Goal: Task Accomplishment & Management: Complete application form

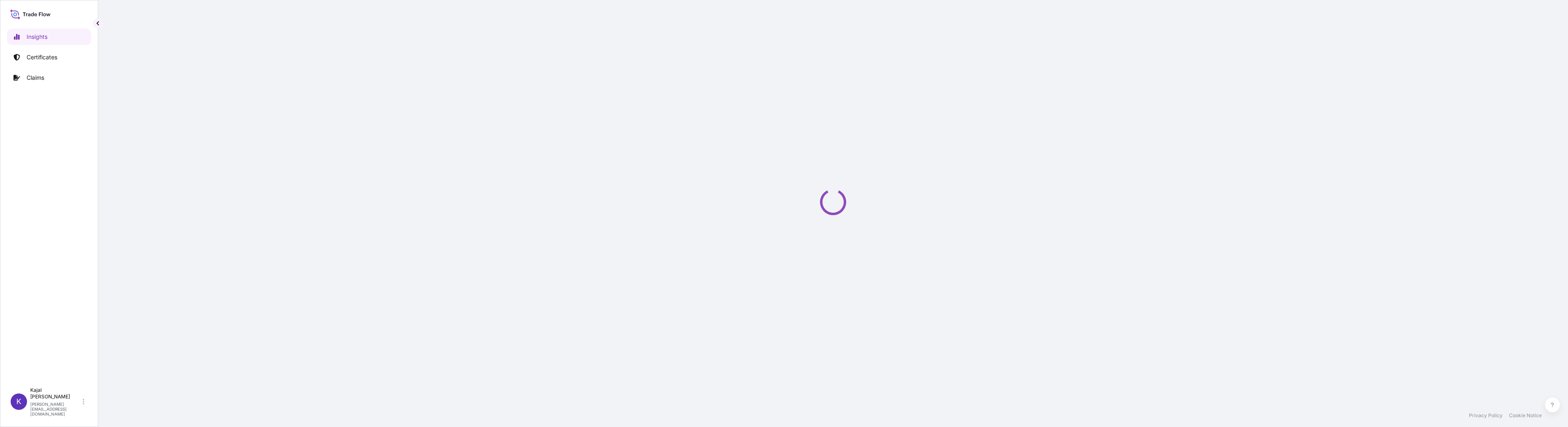
select select "2025"
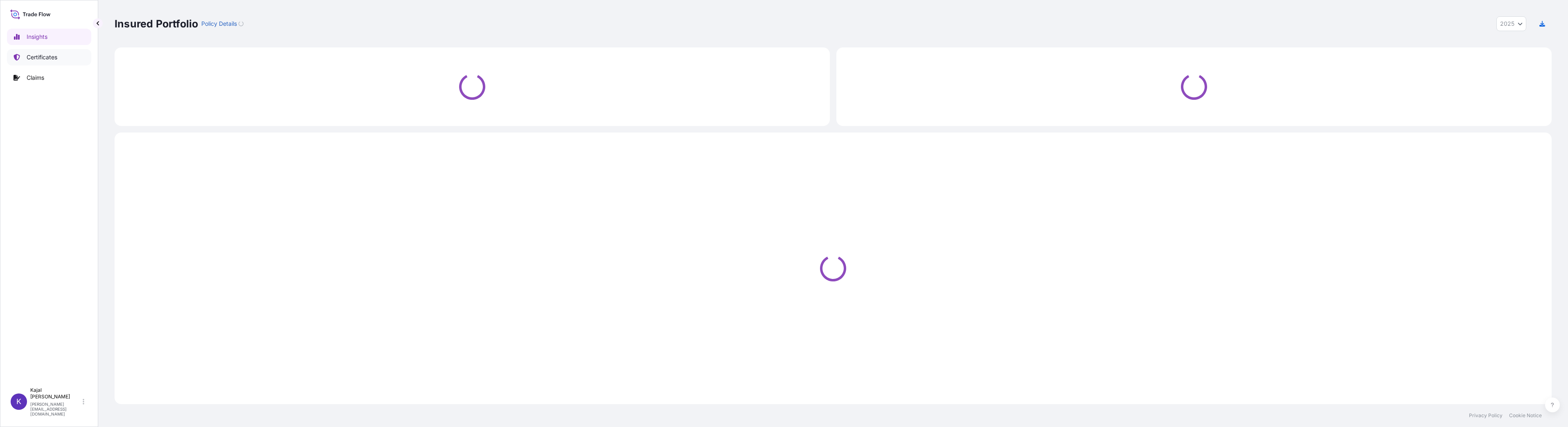
click at [53, 58] on p "Certificates" at bounding box center [42, 57] width 31 height 8
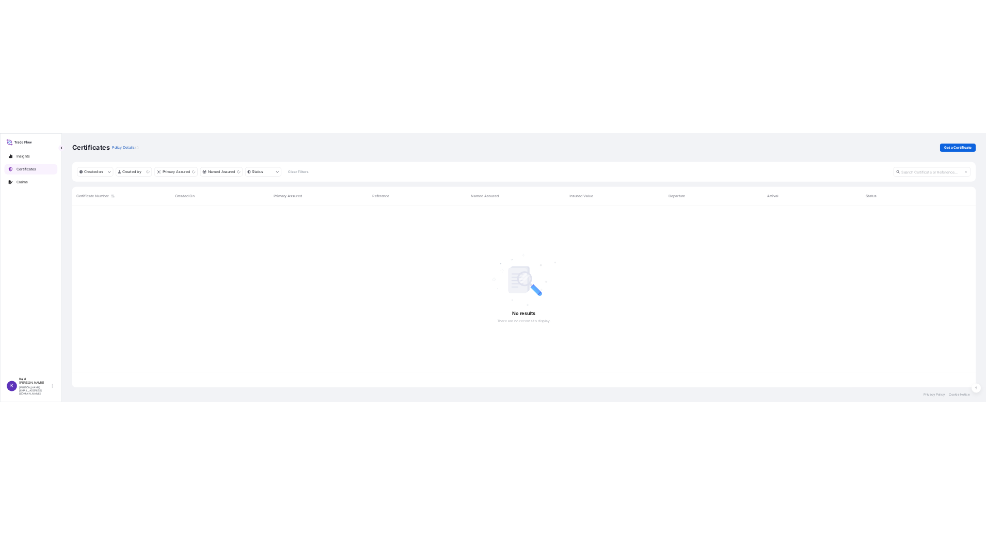
scroll to position [364, 1806]
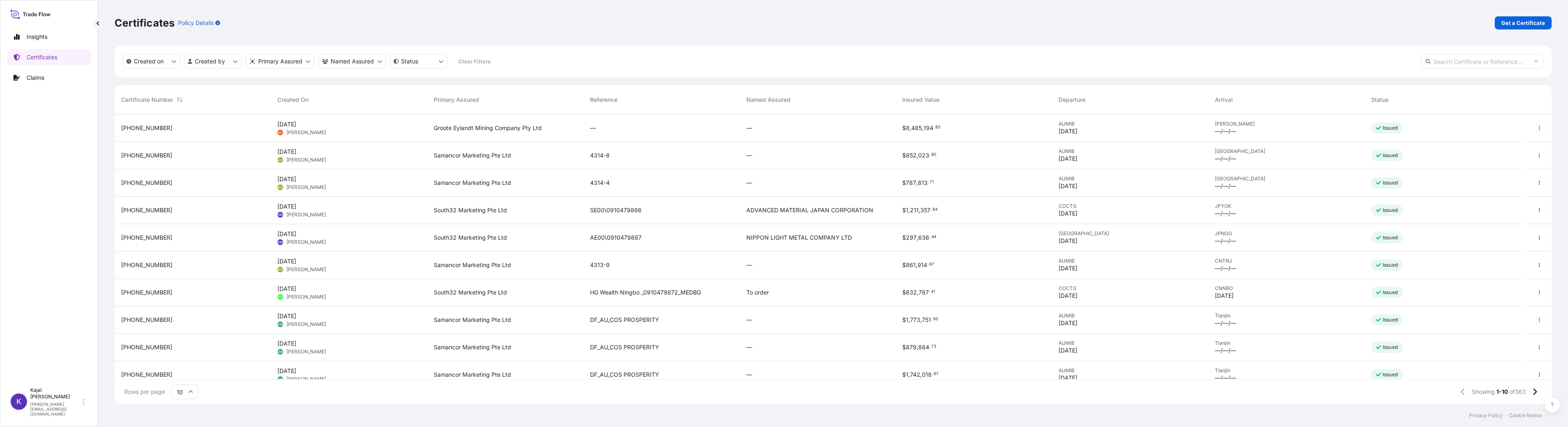
click at [1438, 63] on input "text" at bounding box center [1482, 61] width 123 height 15
paste input "31709-122-1"
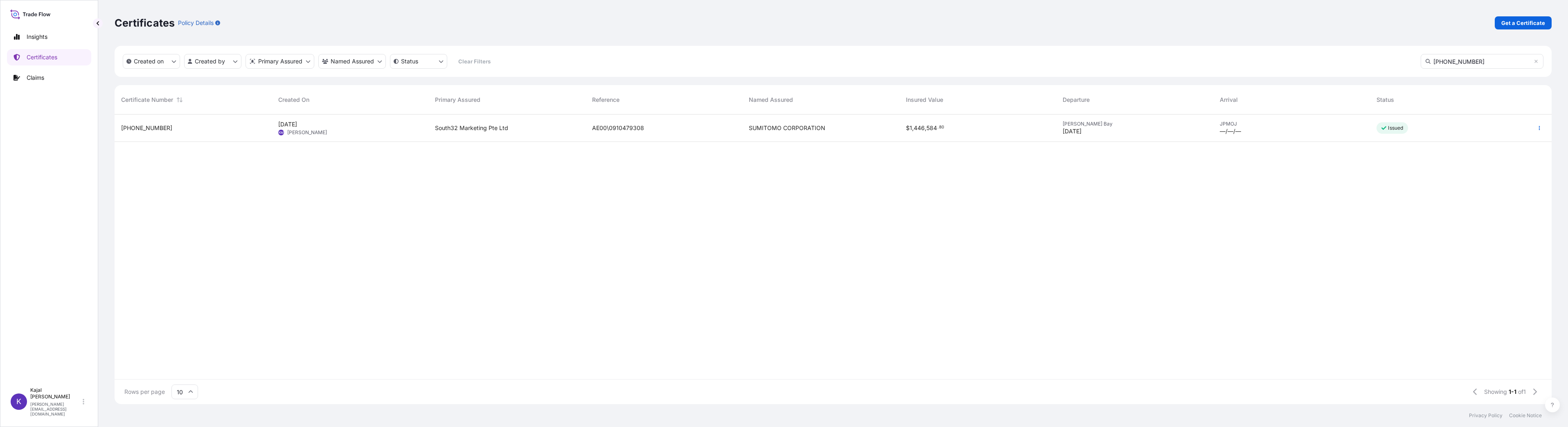
type input "31709-122-1"
click at [138, 128] on span "31709-122-1" at bounding box center [147, 128] width 52 height 8
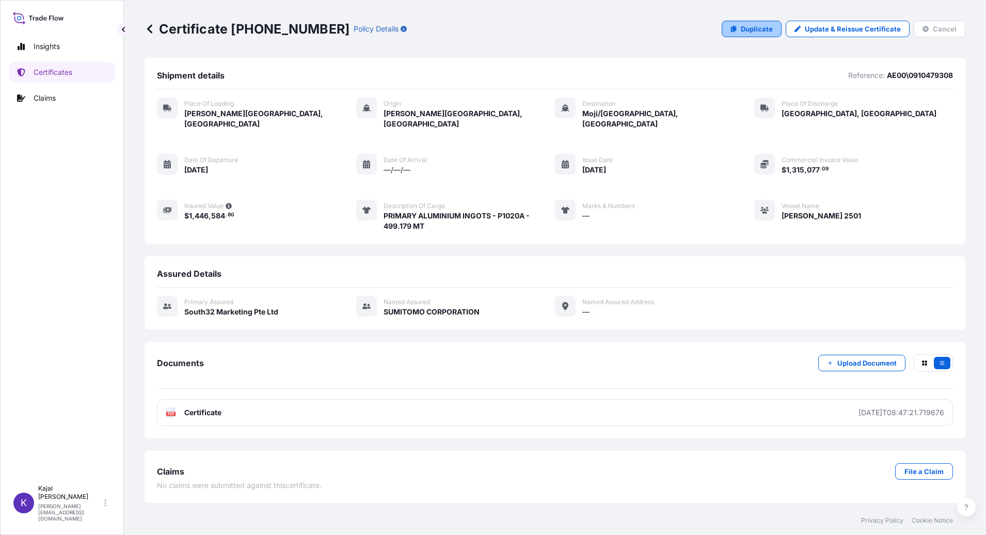
click at [757, 29] on p "Duplicate" at bounding box center [757, 29] width 32 height 10
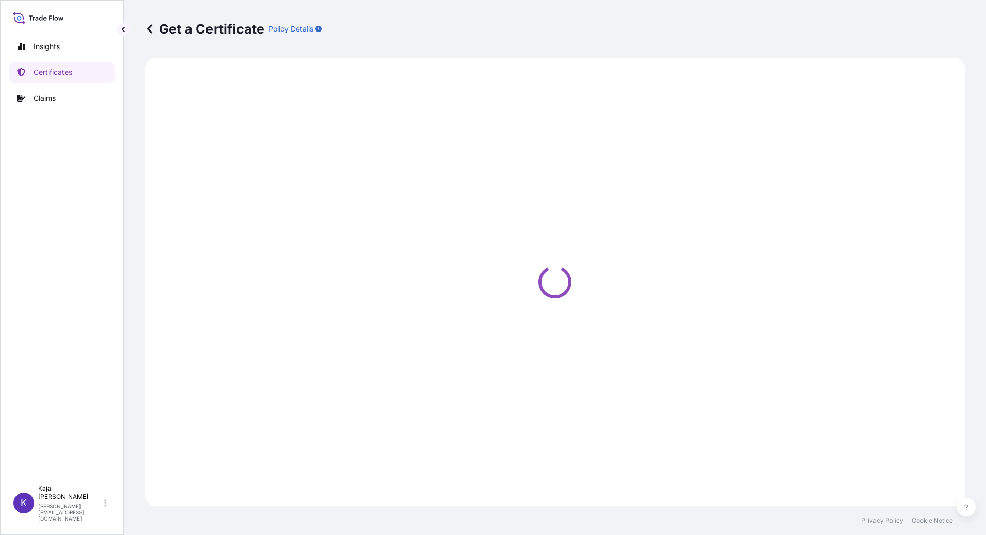
select select "Road / Inland"
select select "Sea"
select select "Road / Inland"
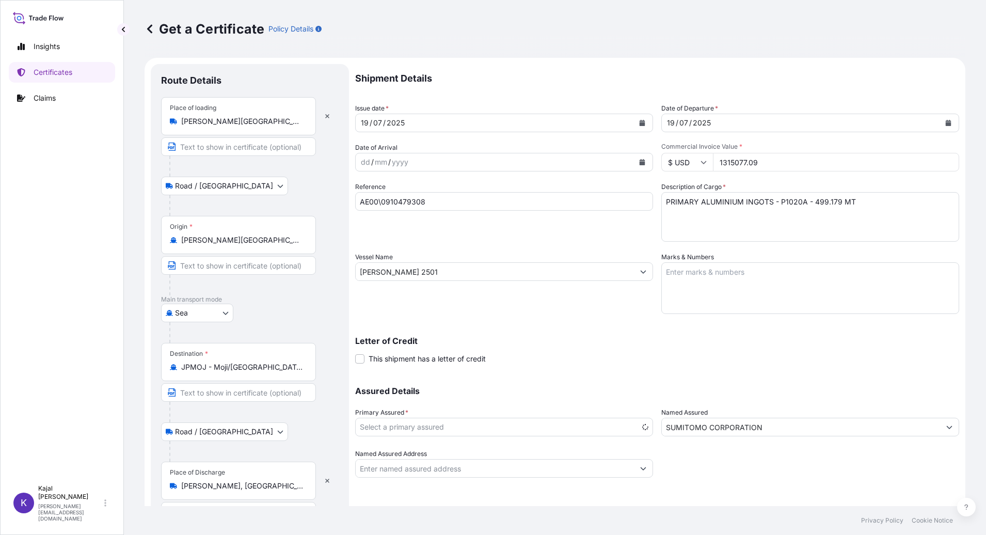
select select "31709"
click at [381, 121] on div "07" at bounding box center [377, 123] width 11 height 12
click at [641, 122] on icon "Calendar" at bounding box center [642, 123] width 6 height 6
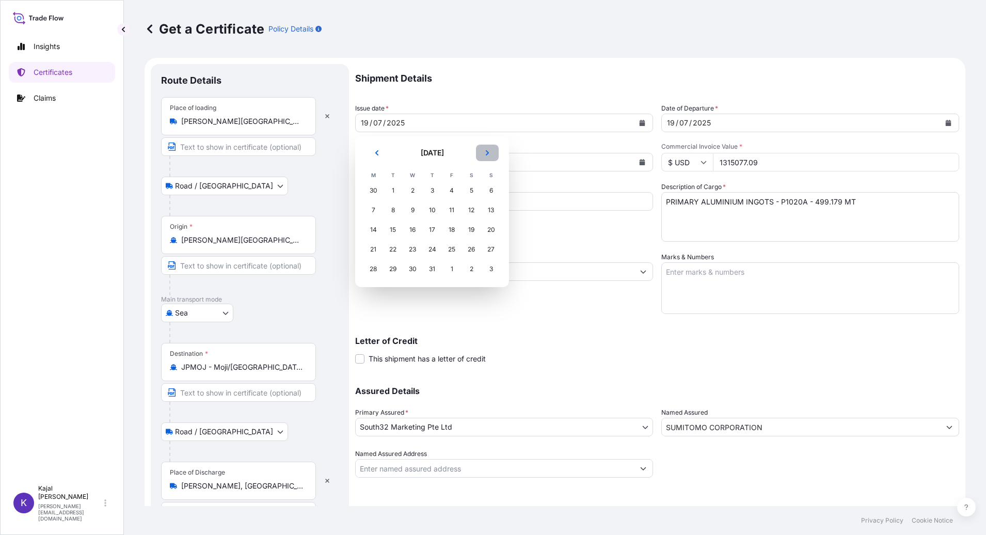
click at [485, 152] on icon "Next" at bounding box center [487, 153] width 6 height 6
click at [486, 152] on icon "Next" at bounding box center [487, 153] width 6 height 6
click at [454, 230] on div "19" at bounding box center [452, 230] width 19 height 19
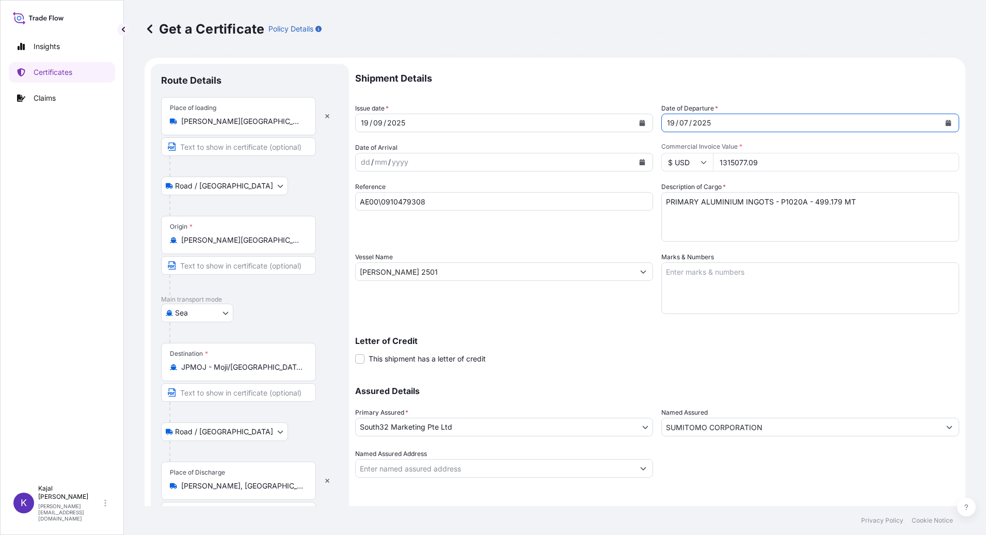
click at [946, 122] on icon "Calendar" at bounding box center [949, 123] width 6 height 6
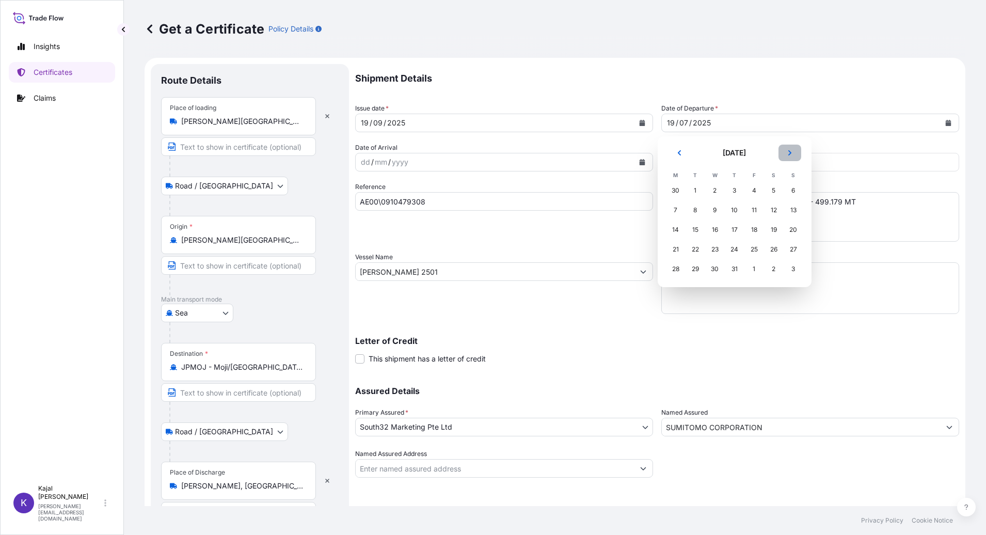
click at [794, 156] on button "Next" at bounding box center [790, 153] width 23 height 17
click at [755, 229] on div "19" at bounding box center [754, 230] width 19 height 19
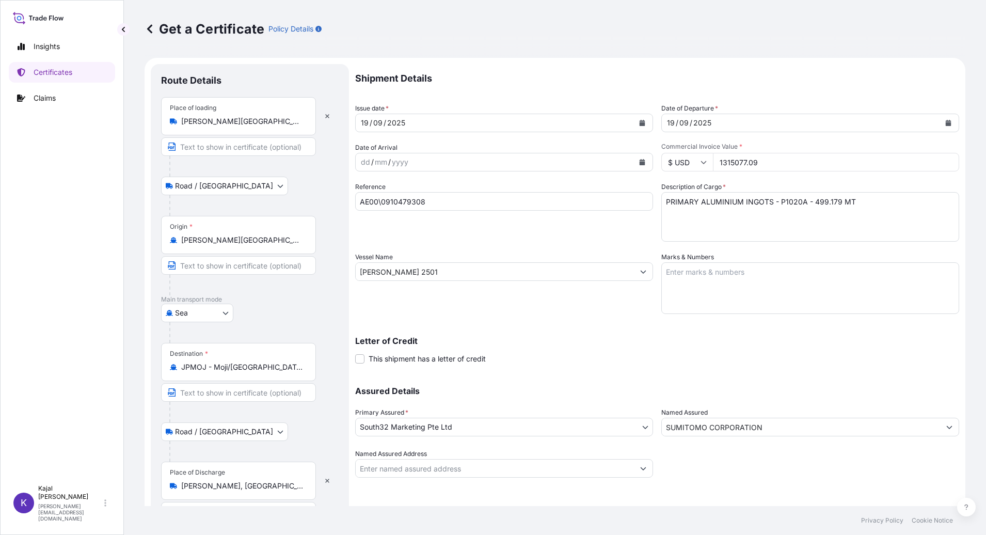
click at [385, 202] on input "AE00\0910479308" at bounding box center [504, 201] width 298 height 19
drag, startPoint x: 411, startPoint y: 201, endPoint x: 342, endPoint y: 199, distance: 68.7
click at [342, 199] on form "Route Details Place of loading Richards Bay, South Africa Road / Inland Road / …" at bounding box center [555, 297] width 821 height 479
paste input "970"
type input "AE00\0910479970"
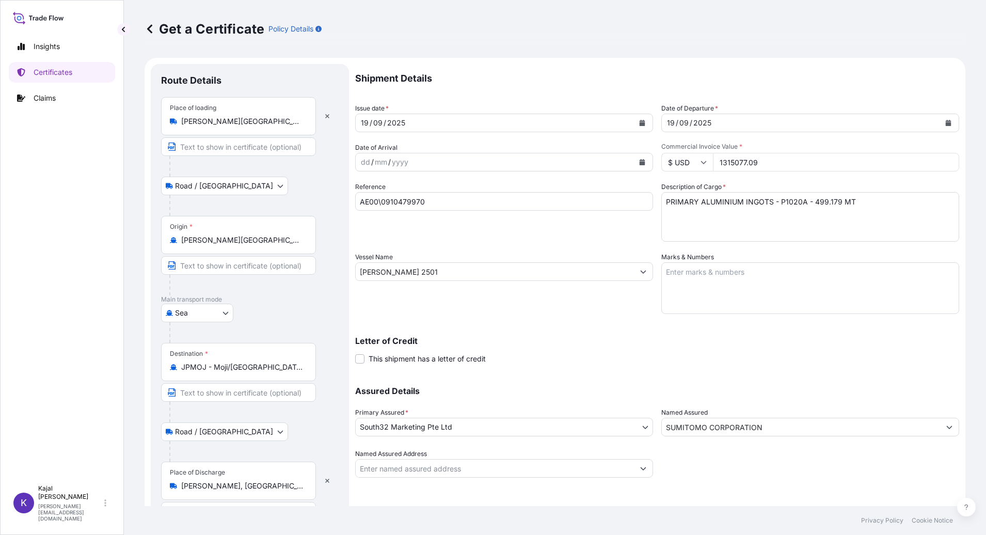
drag, startPoint x: 772, startPoint y: 160, endPoint x: 702, endPoint y: 163, distance: 69.8
click at [705, 163] on div "$ USD 1315077.09" at bounding box center [811, 162] width 298 height 19
type input "1349289.17"
click at [565, 318] on div "Shipment Details Issue date * 19 / 09 / 2025 Date of Departure * 19 / 09 / 2025…" at bounding box center [657, 271] width 604 height 414
click at [811, 202] on textarea "PRIMARY ALUMINIUM INGOTS - P1020A - 499.179 MT" at bounding box center [811, 217] width 298 height 50
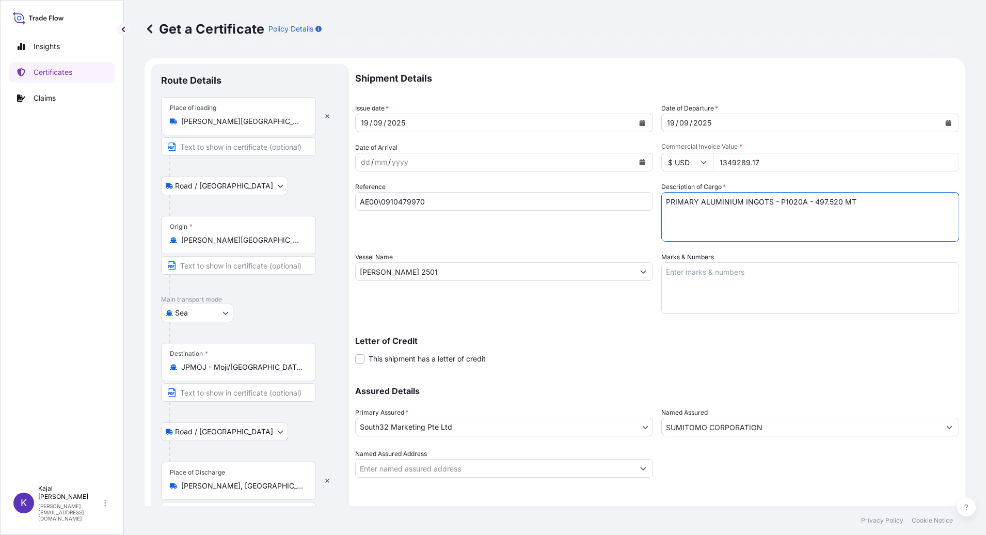
type textarea "PRIMARY ALUMINIUM INGOTS - P1020A - 497.520 MT"
drag, startPoint x: 421, startPoint y: 270, endPoint x: 148, endPoint y: 271, distance: 273.2
click at [142, 271] on div "Get a Certificate Policy Details Route Details Place of loading Richards Bay, S…" at bounding box center [555, 253] width 862 height 506
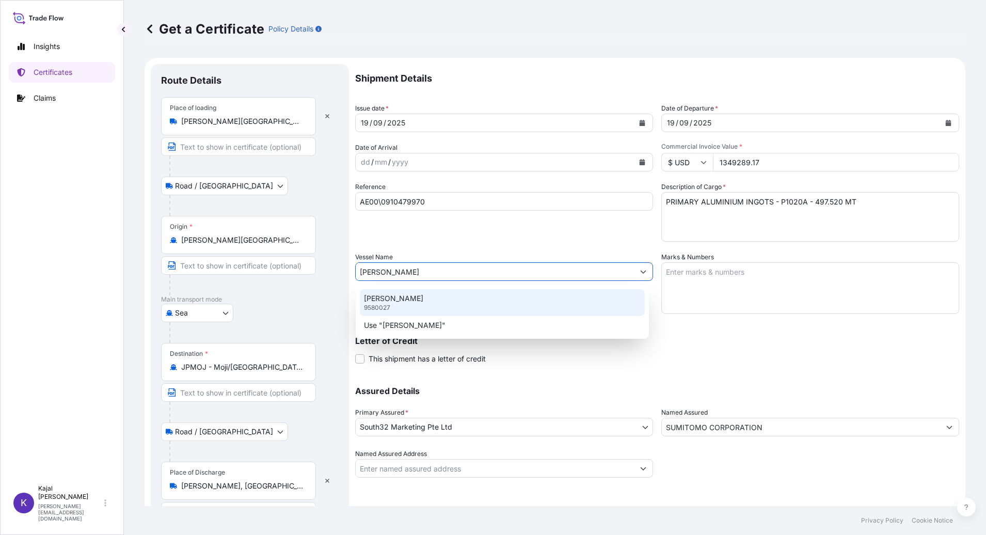
click at [421, 302] on p "CANNY CAROLINE" at bounding box center [393, 298] width 59 height 10
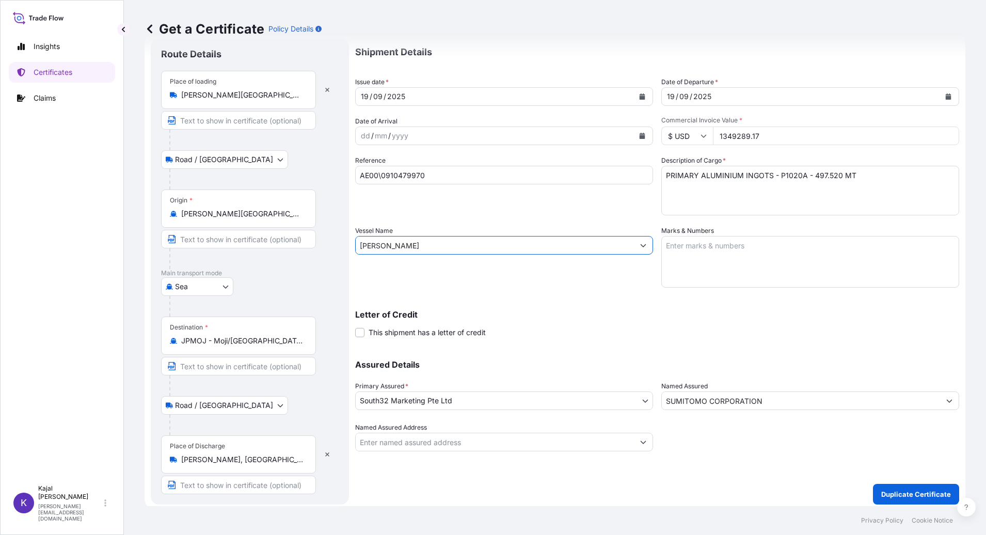
scroll to position [29, 0]
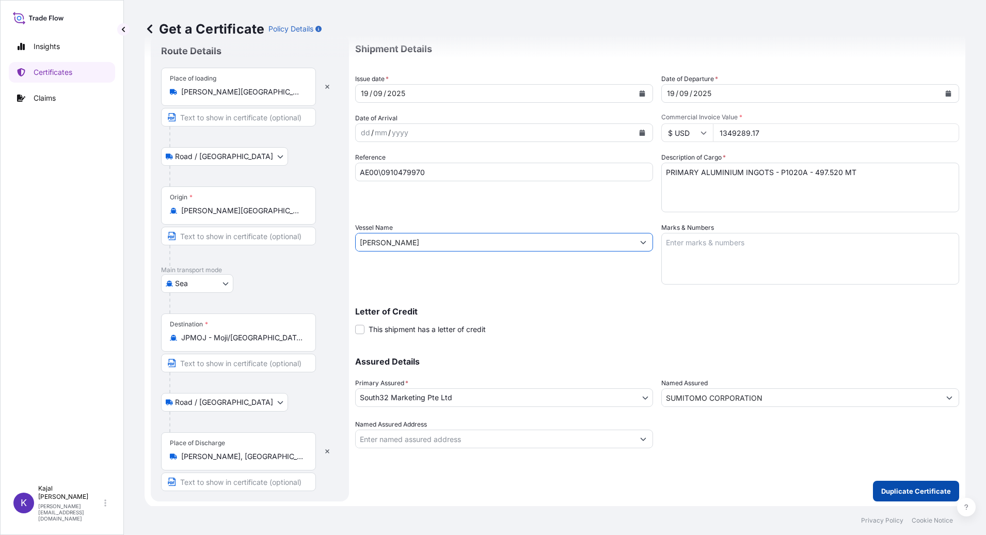
type input "CANNY CAROLINE"
click at [910, 492] on p "Duplicate Certificate" at bounding box center [916, 491] width 70 height 10
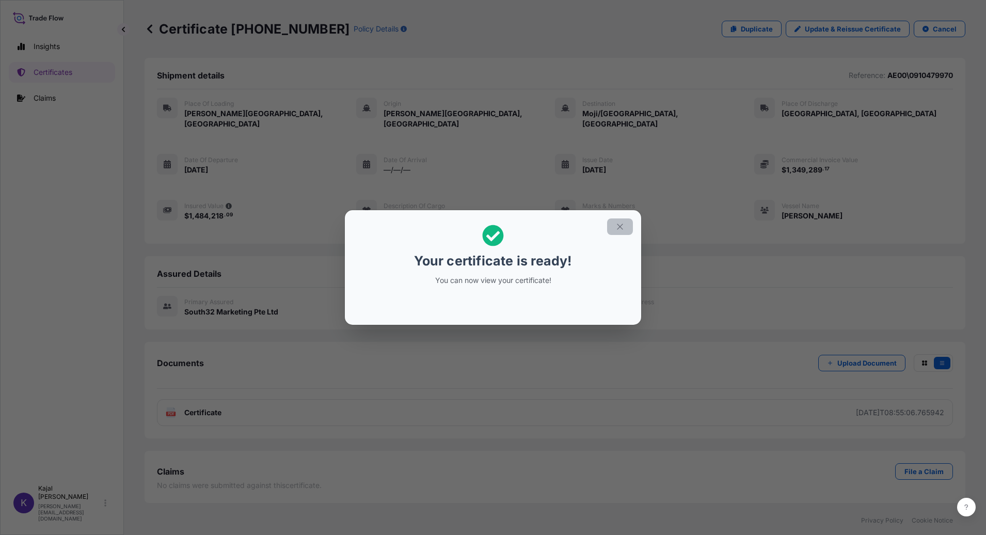
click at [619, 226] on icon "button" at bounding box center [620, 226] width 9 height 9
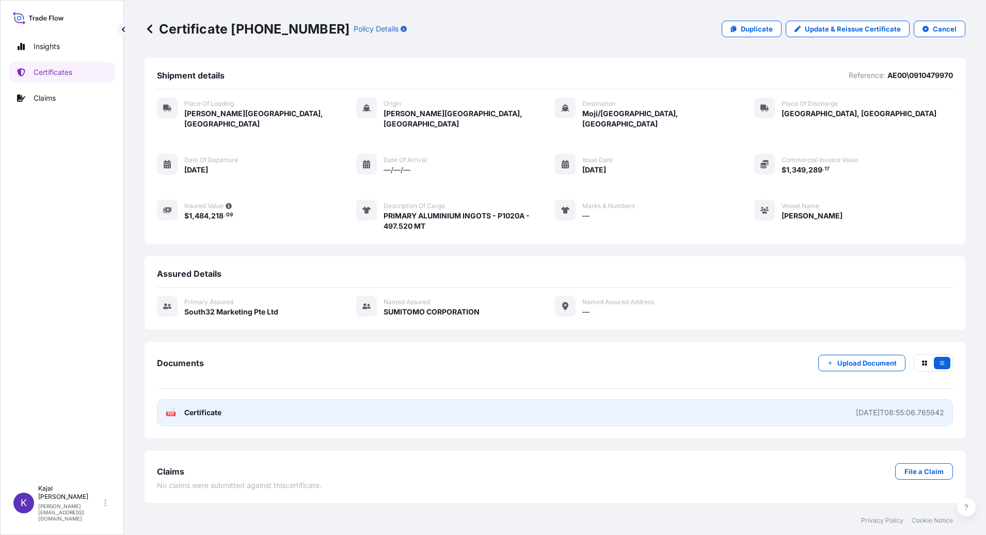
click at [201, 407] on span "Certificate" at bounding box center [202, 412] width 37 height 10
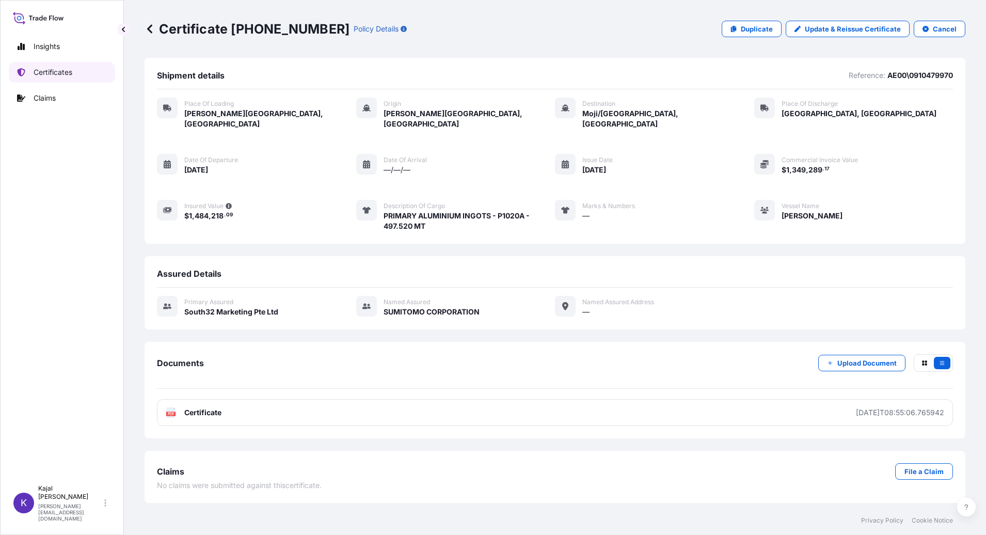
click at [56, 67] on p "Certificates" at bounding box center [53, 72] width 39 height 10
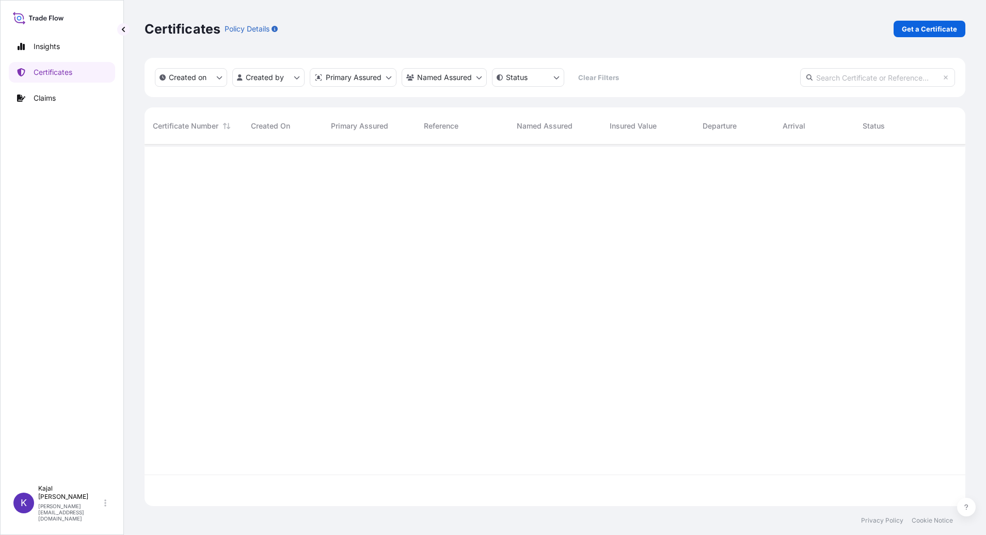
scroll to position [359, 813]
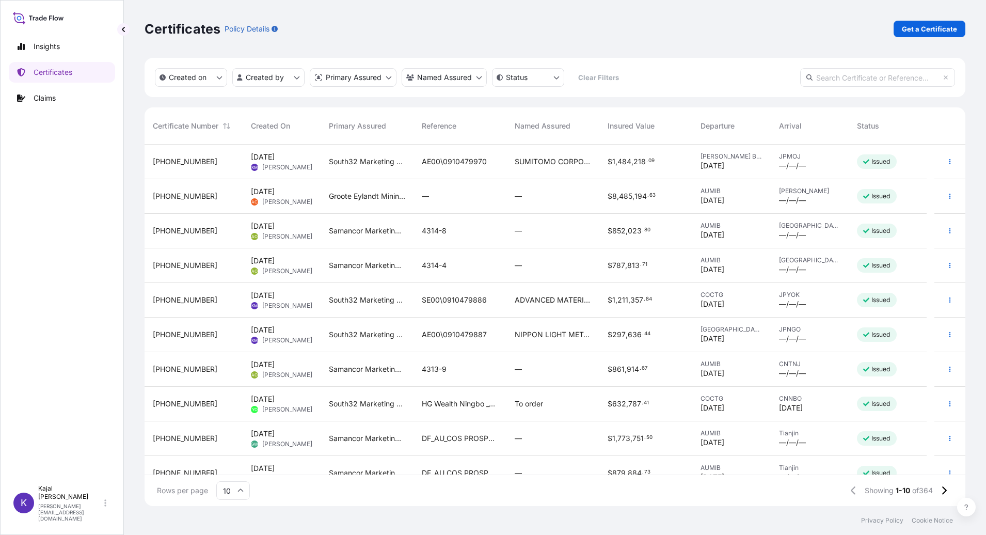
click at [843, 78] on input "text" at bounding box center [877, 77] width 155 height 19
paste input "31709-125-1"
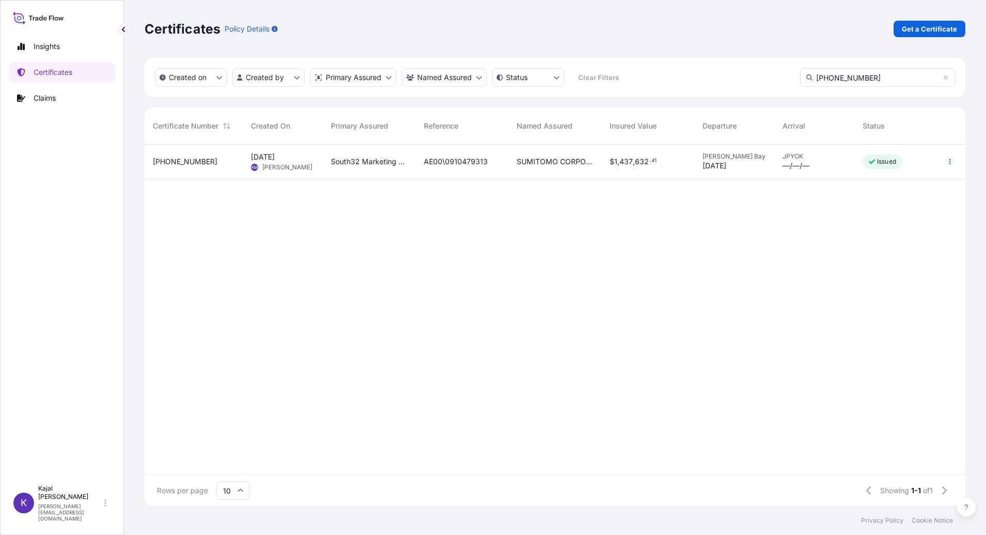
type input "31709-125-1"
click at [187, 160] on span "31709-125-1" at bounding box center [185, 161] width 65 height 10
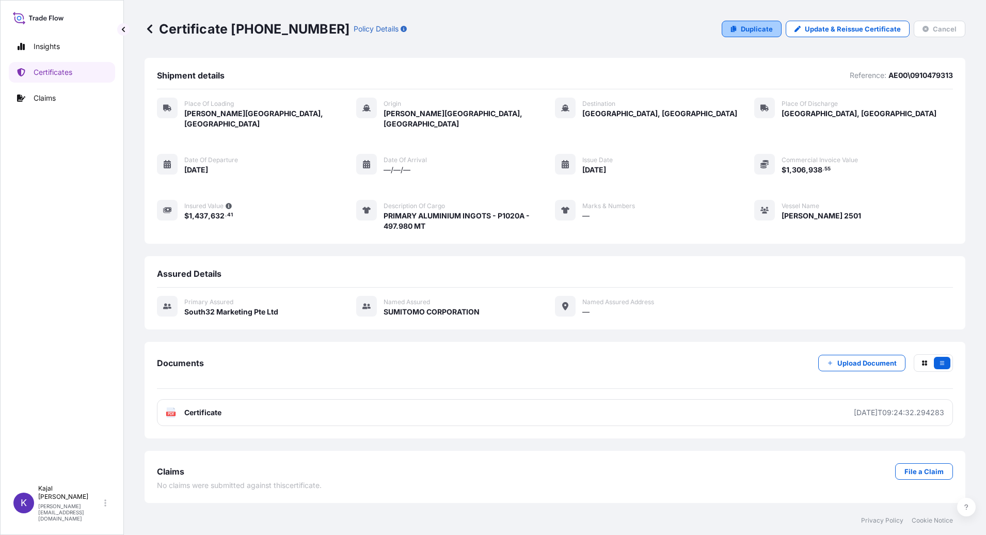
click at [762, 32] on p "Duplicate" at bounding box center [757, 29] width 32 height 10
select select "Road / Inland"
select select "Sea"
select select "Road / Inland"
select select "31709"
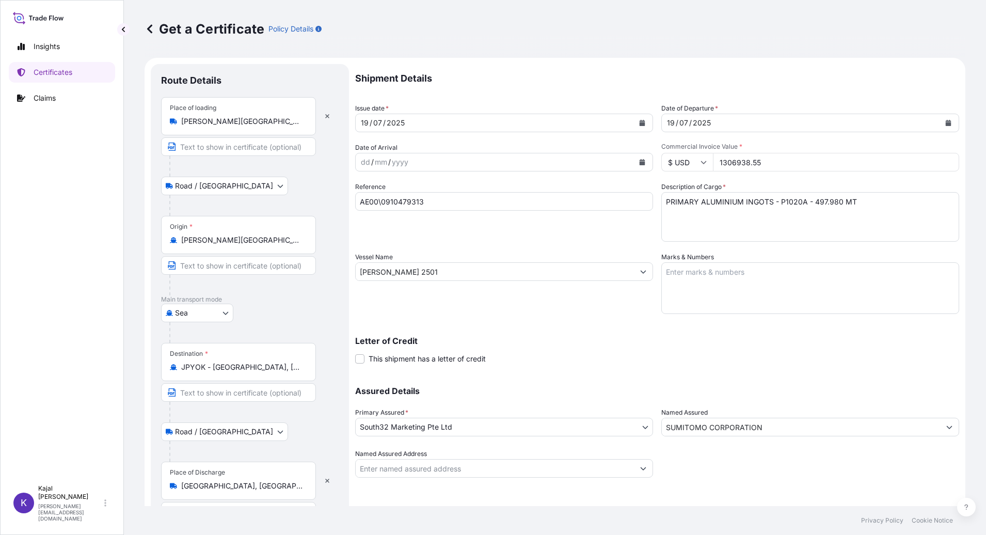
click at [640, 121] on icon "Calendar" at bounding box center [643, 123] width 6 height 6
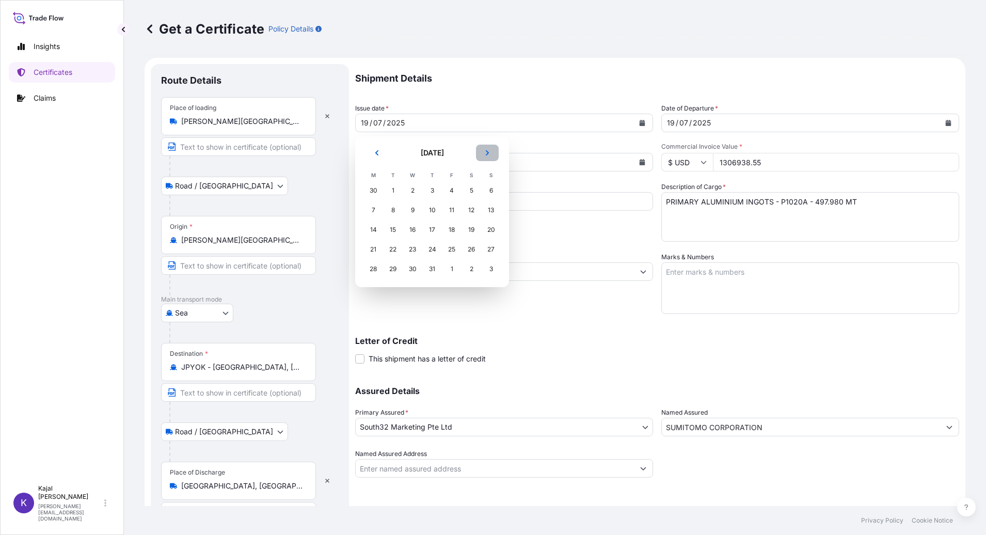
click at [486, 153] on icon "Next" at bounding box center [487, 153] width 6 height 6
click at [452, 228] on div "19" at bounding box center [452, 230] width 19 height 19
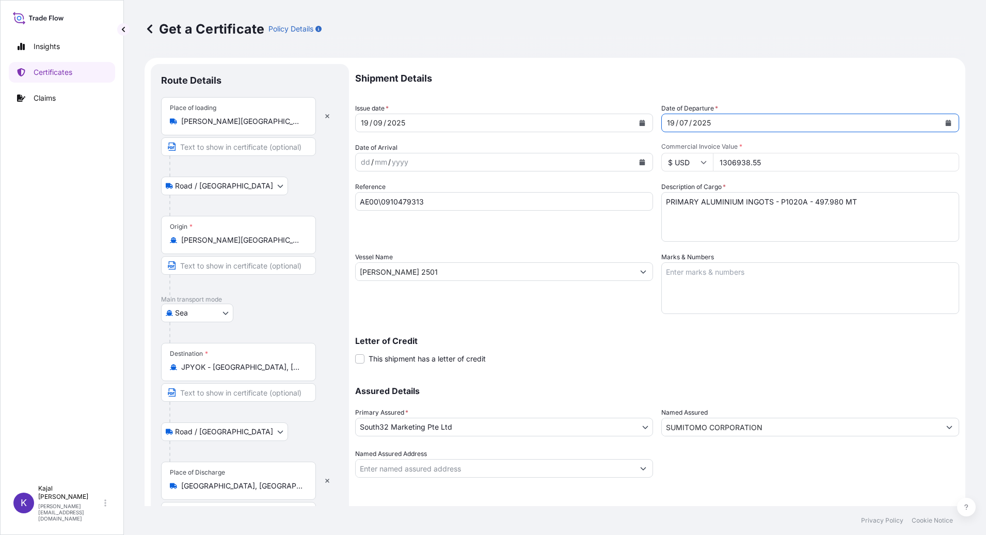
click at [940, 121] on button "Calendar" at bounding box center [948, 123] width 17 height 17
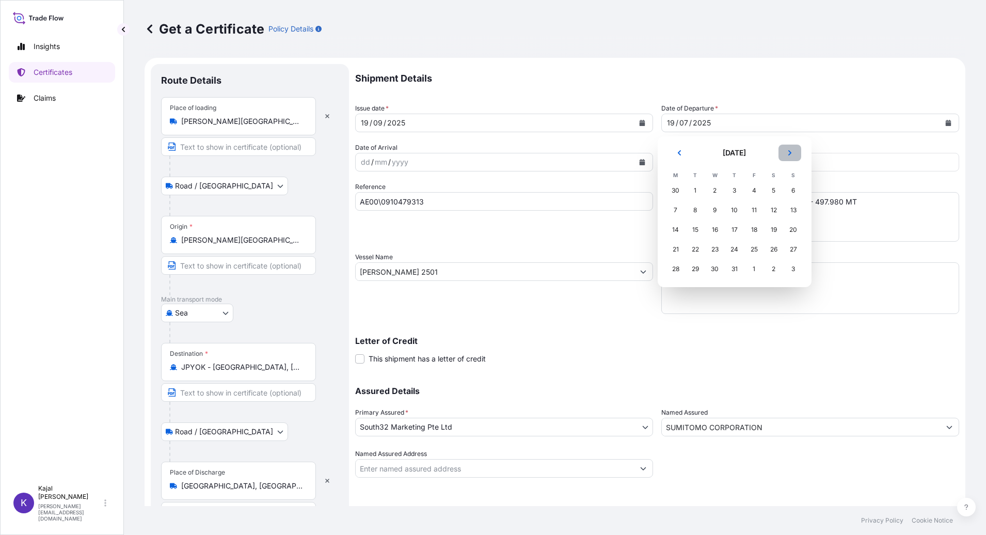
click at [788, 150] on icon "Next" at bounding box center [790, 153] width 6 height 6
click at [752, 229] on div "19" at bounding box center [754, 230] width 19 height 19
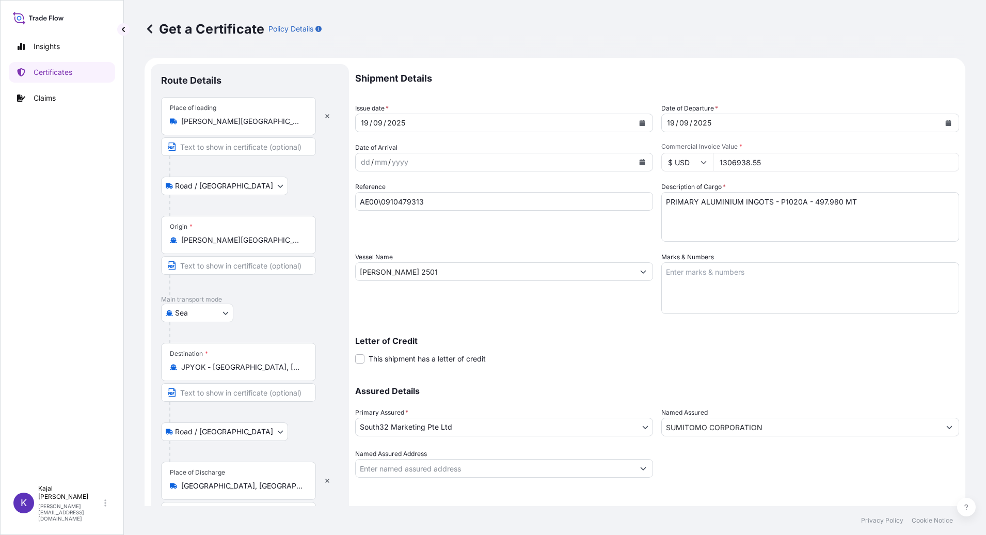
click at [411, 199] on input "AE00\0910479313" at bounding box center [504, 201] width 298 height 19
click at [420, 200] on input "AE00\0910479313" at bounding box center [504, 201] width 298 height 19
drag, startPoint x: 360, startPoint y: 202, endPoint x: 426, endPoint y: 203, distance: 65.1
click at [426, 203] on input "AE00\0910479313" at bounding box center [504, 201] width 298 height 19
paste input "INVOICE AE00\091047997"
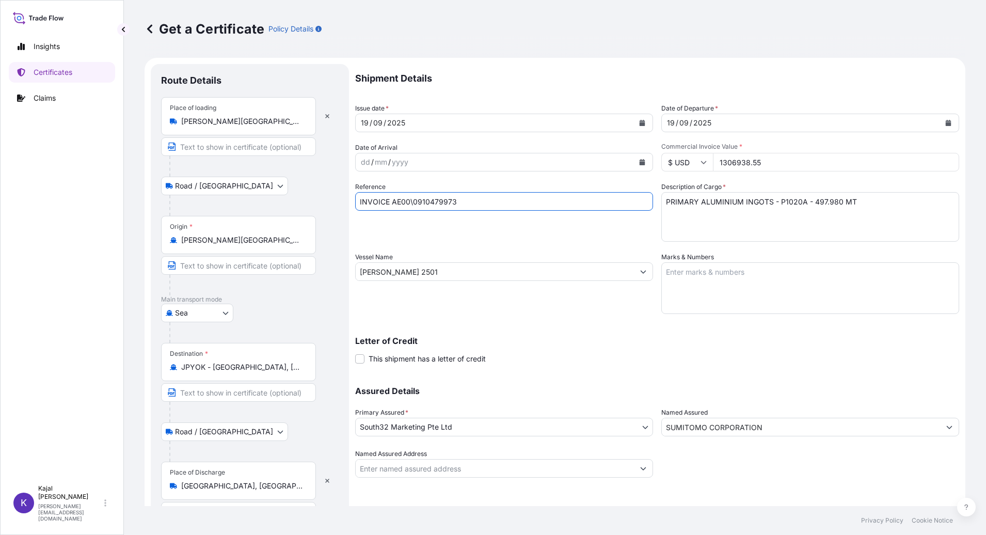
drag, startPoint x: 460, startPoint y: 201, endPoint x: 381, endPoint y: 201, distance: 79.0
click at [369, 202] on input "INVOICE AE00\0910479973" at bounding box center [504, 201] width 298 height 19
click at [354, 202] on form "Route Details Place of loading Richards Bay, South Africa Road / Inland Road / …" at bounding box center [555, 297] width 821 height 479
drag, startPoint x: 357, startPoint y: 202, endPoint x: 461, endPoint y: 201, distance: 103.8
click at [461, 201] on input "INVOICE AE00\0910479973" at bounding box center [504, 201] width 298 height 19
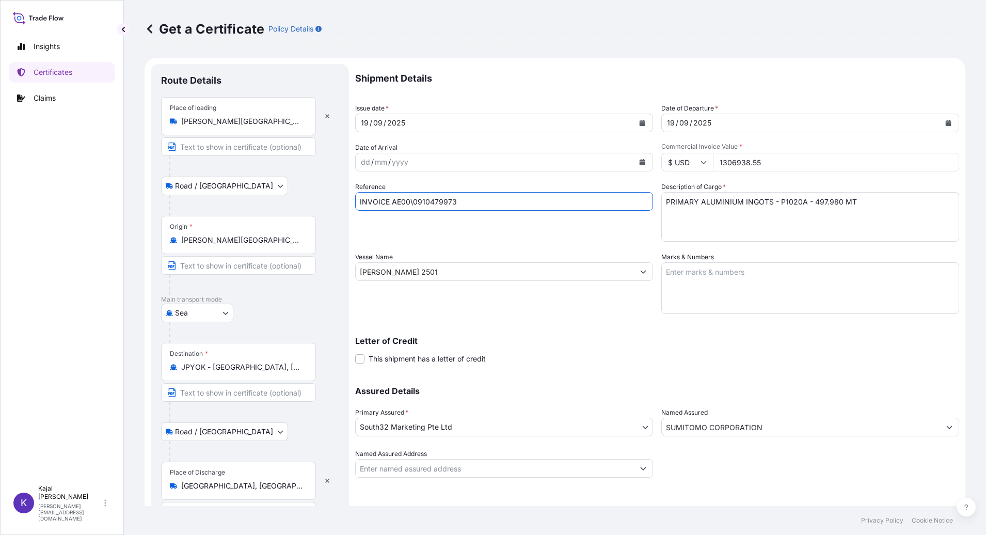
drag, startPoint x: 393, startPoint y: 201, endPoint x: 234, endPoint y: 199, distance: 159.1
click at [234, 198] on form "Route Details Place of loading Richards Bay, South Africa Road / Inland Road / …" at bounding box center [555, 297] width 821 height 479
type input "AE00\0910479973"
click at [825, 201] on textarea "PRIMARY ALUMINIUM INGOTS - P1020A - 497.980 MT" at bounding box center [811, 217] width 298 height 50
type textarea "PRIMARY ALUMINIUM INGOTS - P1020A - 497.382 MT"
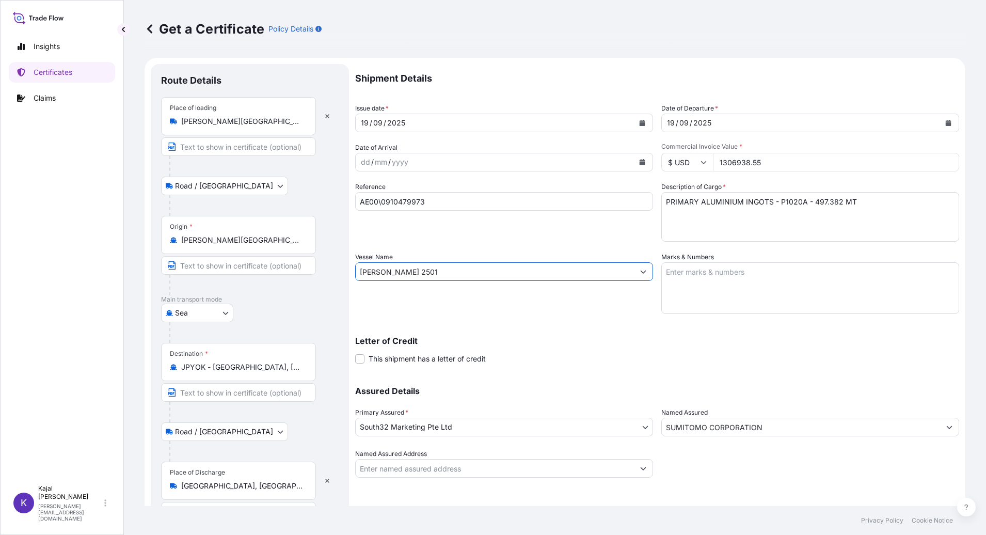
drag, startPoint x: 435, startPoint y: 268, endPoint x: 26, endPoint y: 287, distance: 409.4
click at [27, 287] on div "Insights Certificates Claims K Kajal Modha modhak@south32.net Get a Certificate…" at bounding box center [493, 267] width 986 height 535
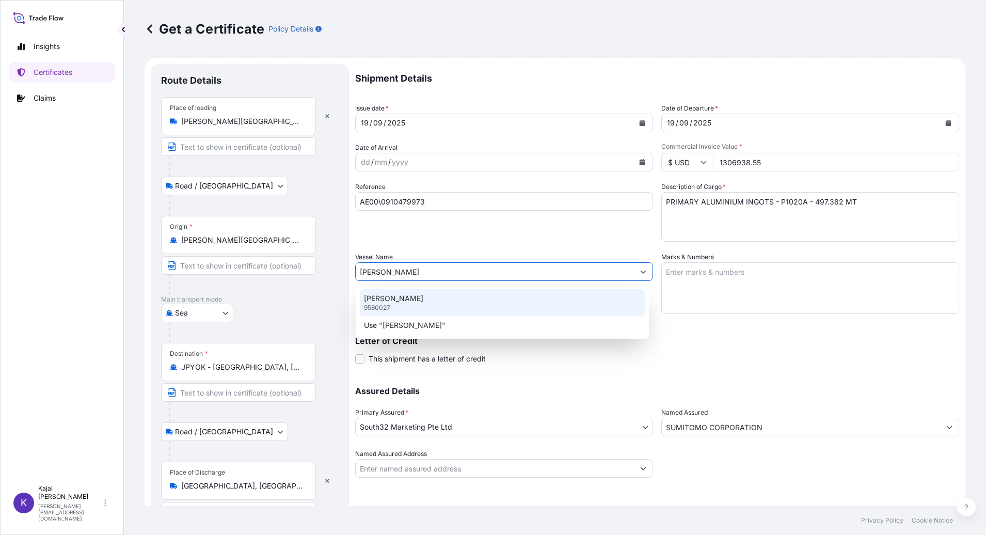
click at [387, 300] on p "CANNY CAROLINE" at bounding box center [393, 298] width 59 height 10
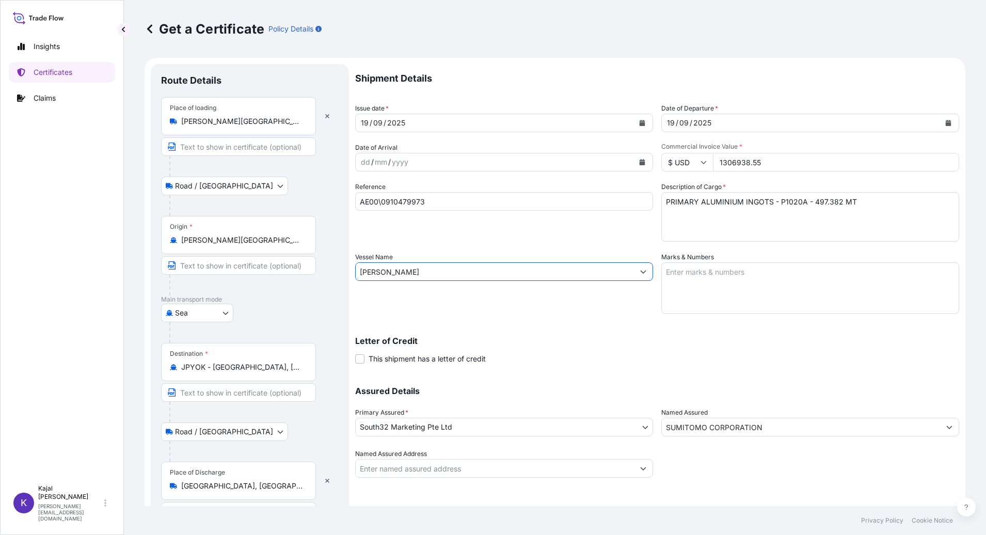
type input "CANNY CAROLINE"
drag, startPoint x: 769, startPoint y: 160, endPoint x: 580, endPoint y: 163, distance: 189.6
click at [581, 163] on div "Shipment Details Issue date * 19 / 09 / 2025 Date of Departure * 19 / 09 / 2025…" at bounding box center [657, 271] width 604 height 414
type input "1343941.09"
click at [550, 311] on div "Vessel Name CANNY CAROLINE" at bounding box center [504, 283] width 298 height 62
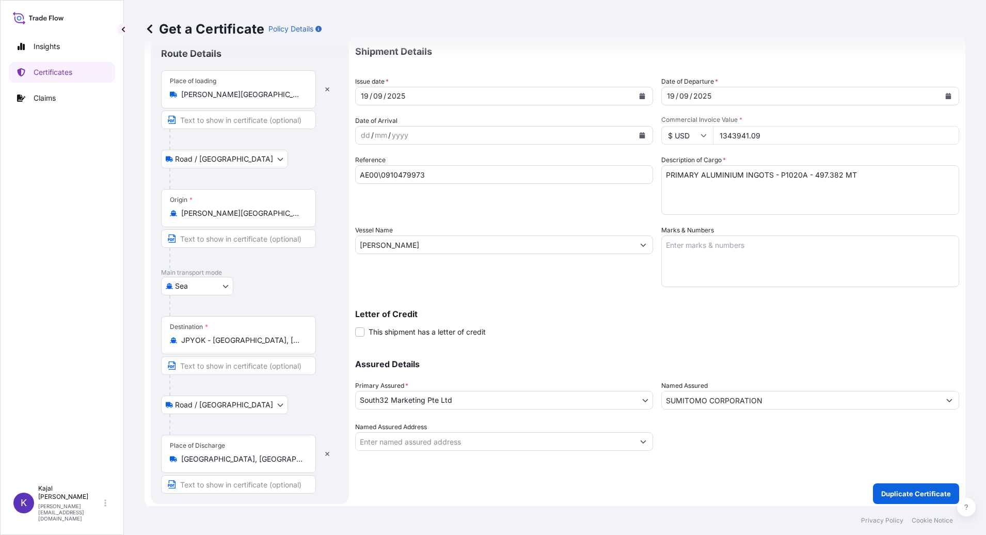
scroll to position [31, 0]
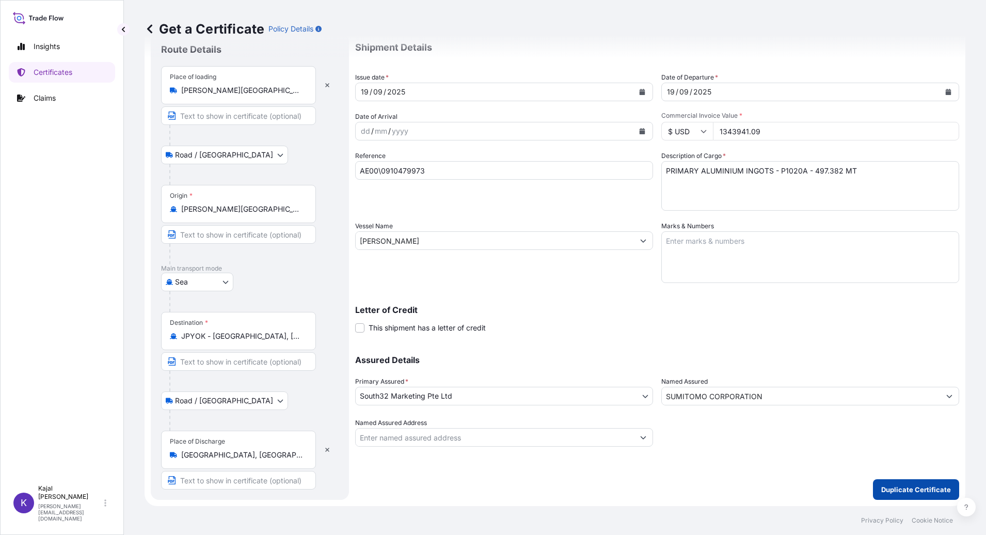
click at [920, 491] on p "Duplicate Certificate" at bounding box center [916, 489] width 70 height 10
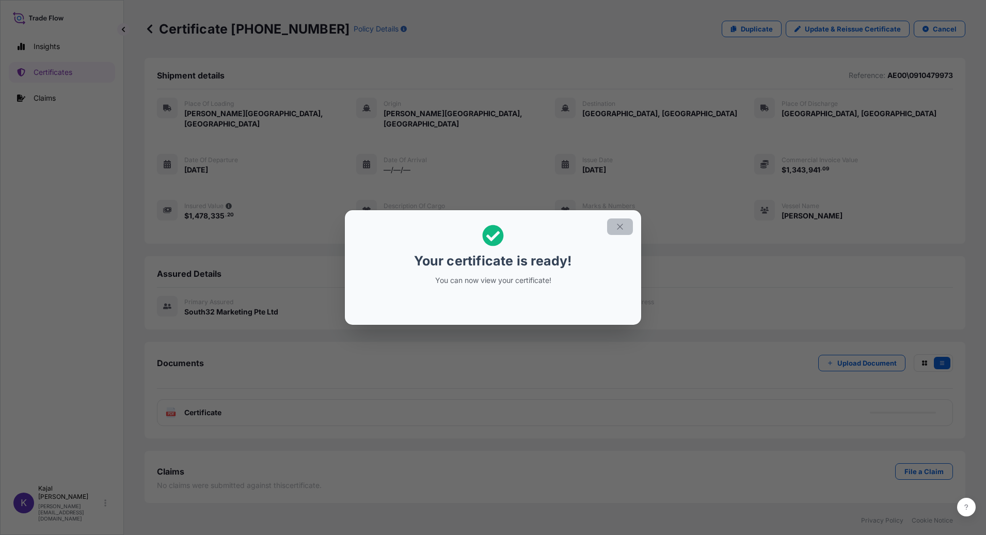
click at [611, 225] on button "button" at bounding box center [620, 226] width 26 height 17
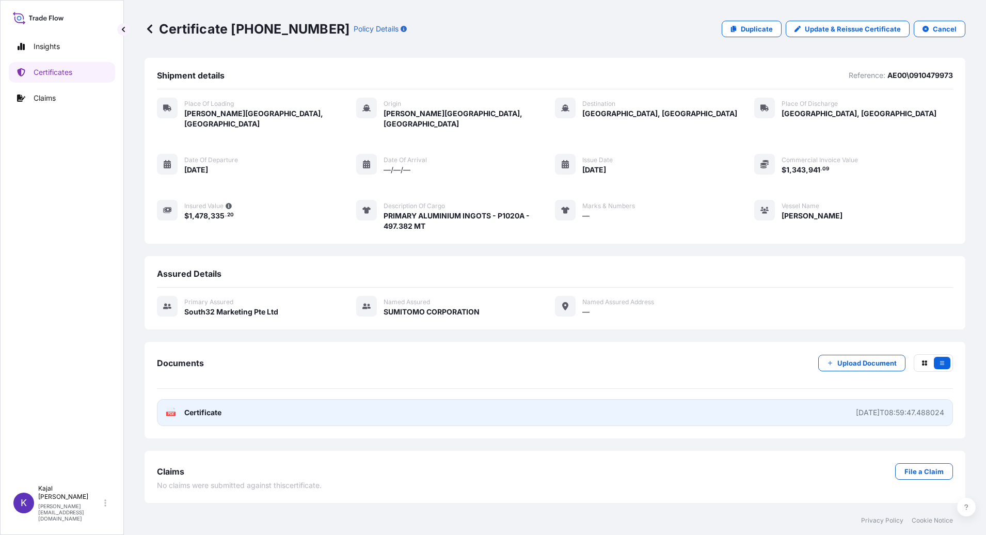
click at [203, 407] on span "Certificate" at bounding box center [202, 412] width 37 height 10
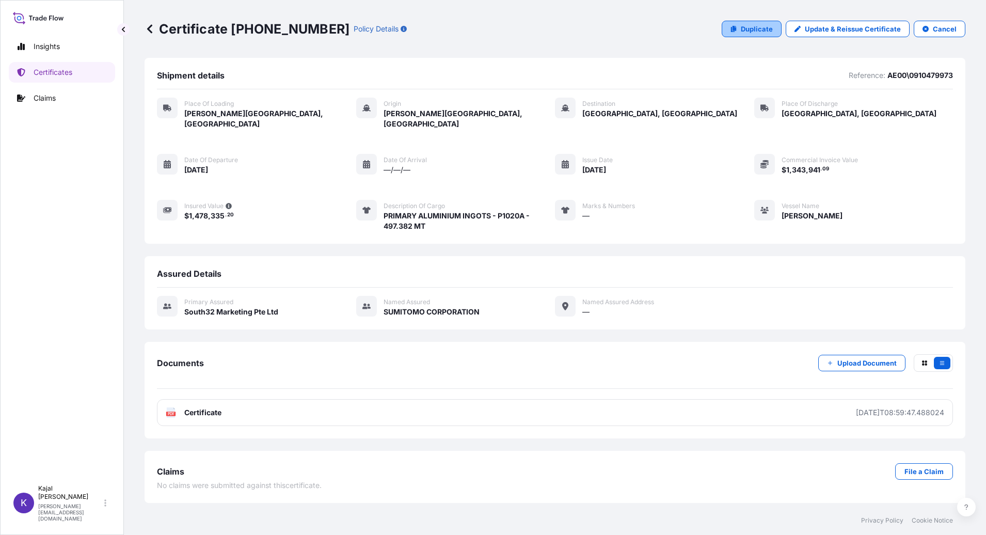
click at [766, 27] on p "Duplicate" at bounding box center [757, 29] width 32 height 10
select select "Road / Inland"
select select "Sea"
select select "Road / Inland"
select select "31709"
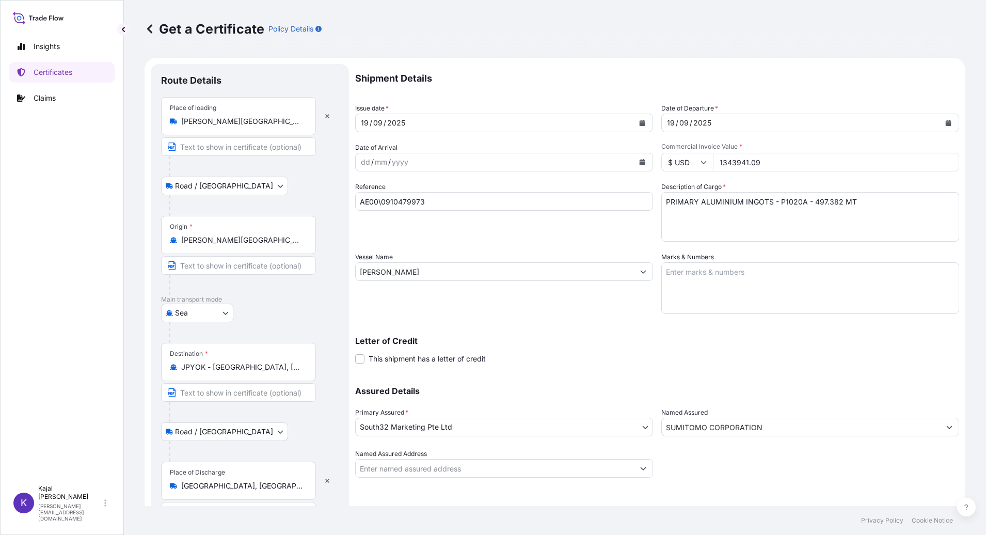
click at [431, 203] on input "AE00\0910479973" at bounding box center [504, 201] width 298 height 19
type input "AE00\0910479972"
drag, startPoint x: 716, startPoint y: 165, endPoint x: 774, endPoint y: 168, distance: 57.9
click at [784, 162] on input "1343941.09" at bounding box center [836, 162] width 246 height 19
type input "1340790.52"
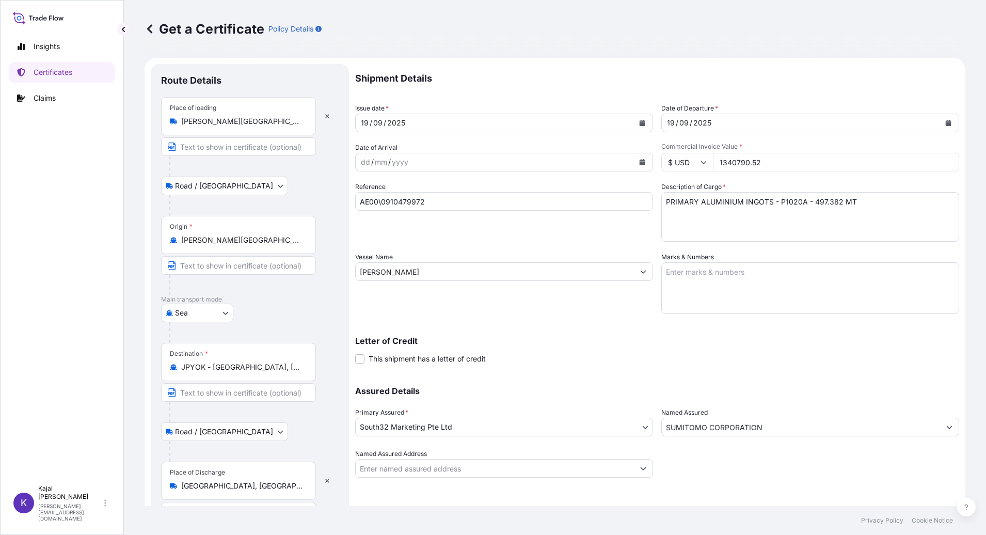
click at [816, 206] on textarea "PRIMARY ALUMINIUM INGOTS - P1020A - 497.382 MT" at bounding box center [811, 217] width 298 height 50
click at [818, 202] on textarea "PRIMARY ALUMINIUM INGOTS - P1020A - 497.382 MT" at bounding box center [811, 217] width 298 height 50
type textarea "PRIMARY ALUMINIUM INGOTS - P1020A - 496.216 MT"
click at [535, 346] on div "Letter of Credit This shipment has a letter of credit Letter of credit * Letter…" at bounding box center [657, 350] width 604 height 27
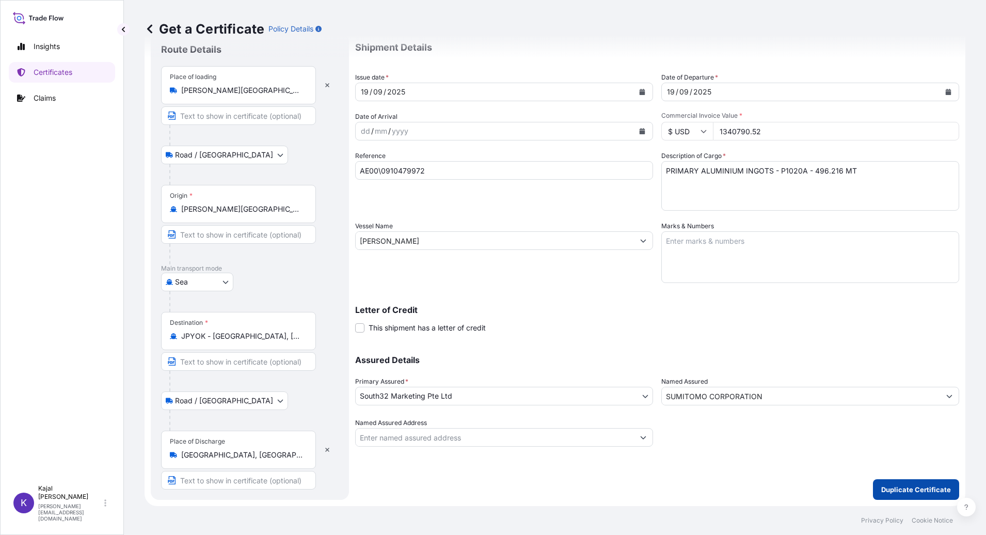
click at [917, 491] on p "Duplicate Certificate" at bounding box center [916, 489] width 70 height 10
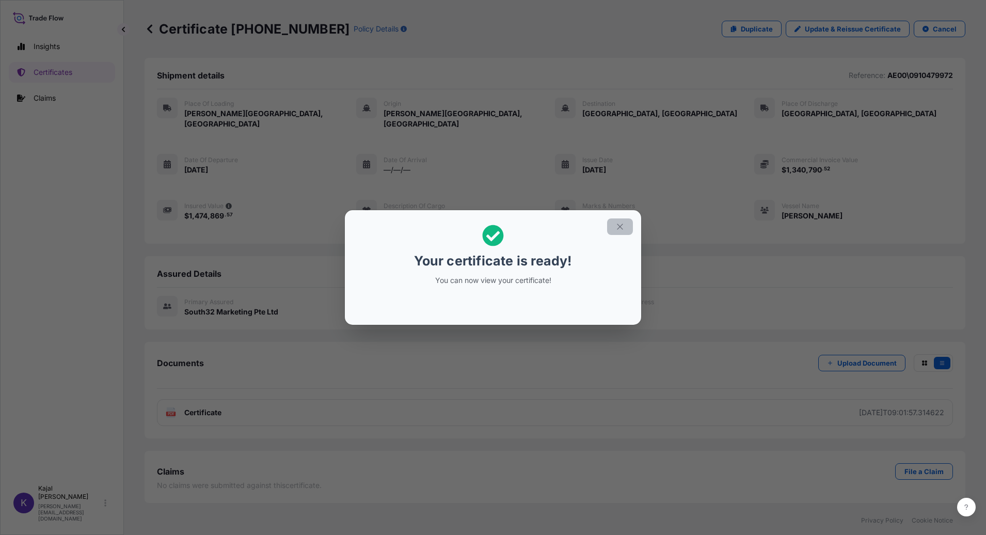
click at [621, 226] on icon "button" at bounding box center [620, 226] width 9 height 9
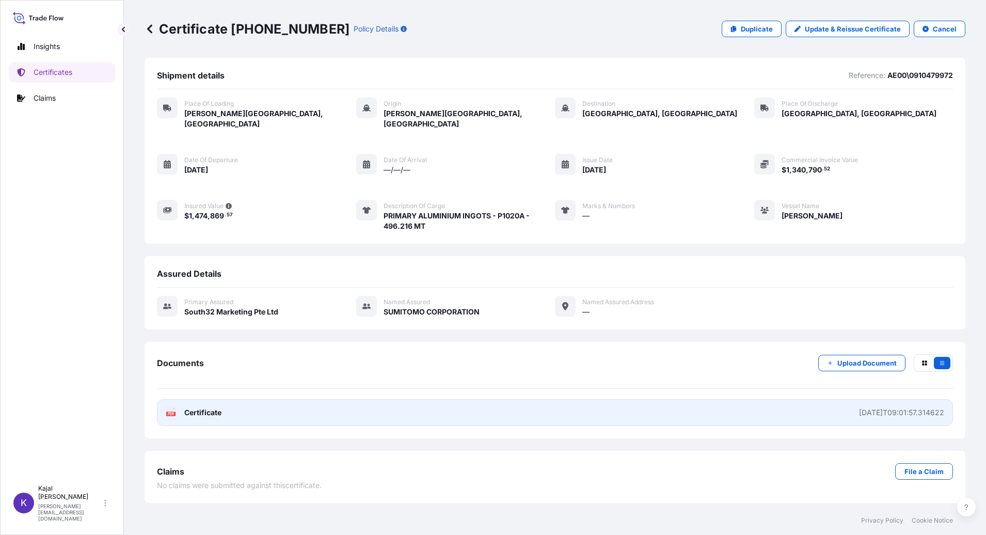
click at [205, 407] on span "Certificate" at bounding box center [202, 412] width 37 height 10
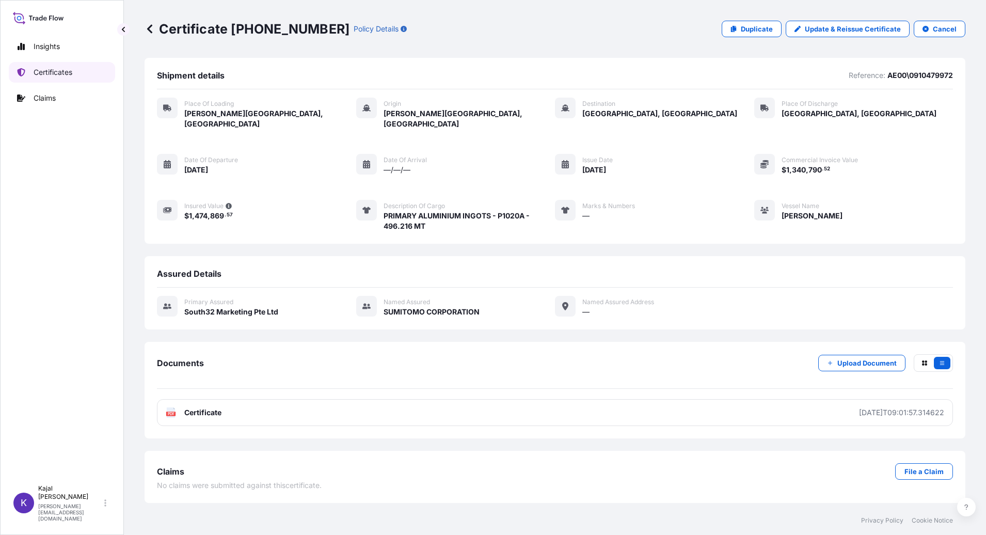
click at [48, 74] on p "Certificates" at bounding box center [53, 72] width 39 height 10
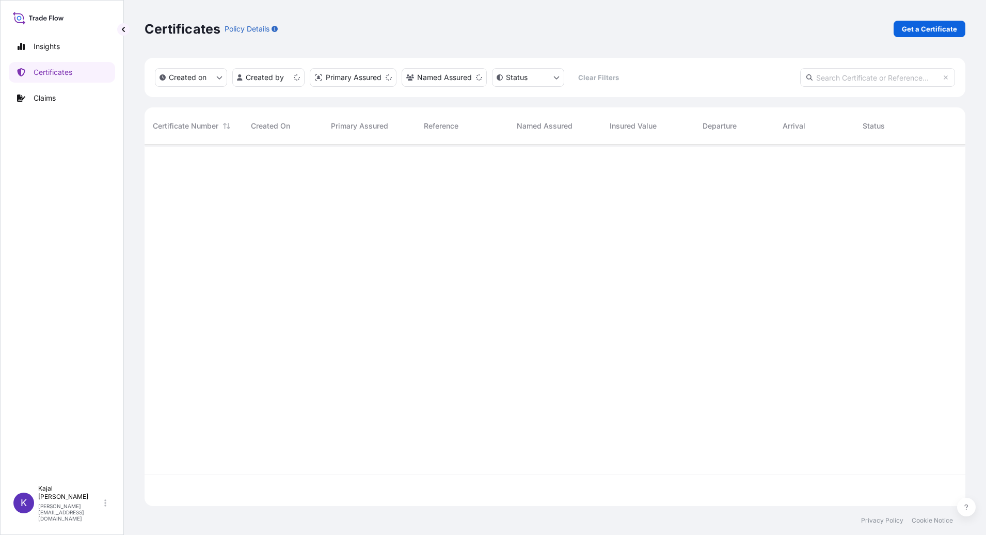
scroll to position [359, 813]
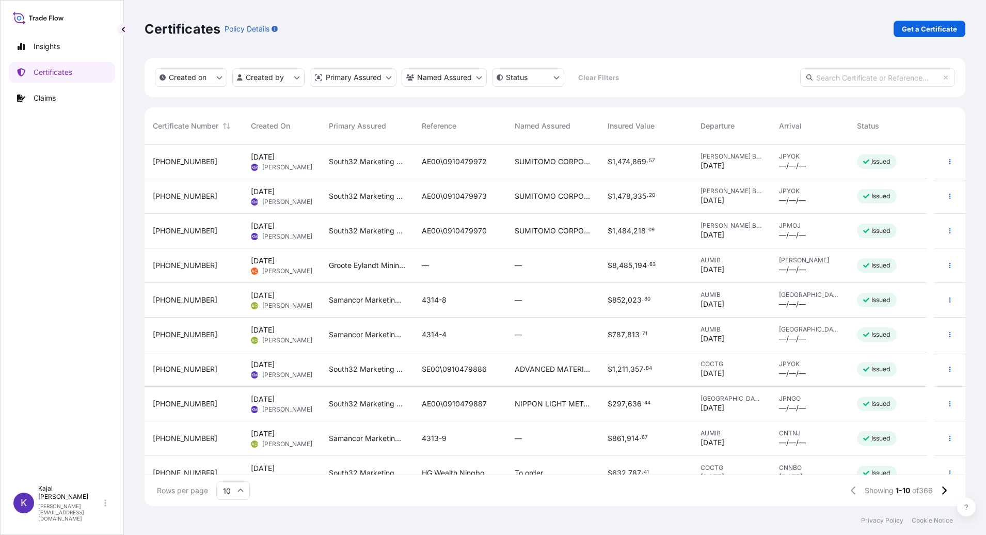
click at [172, 228] on span "31709-181-1" at bounding box center [185, 231] width 65 height 10
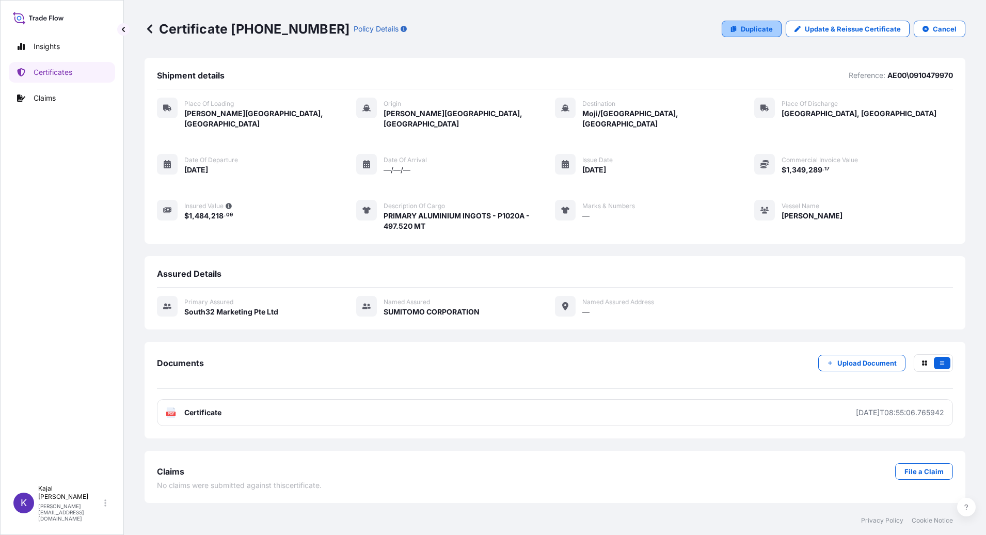
click at [756, 29] on p "Duplicate" at bounding box center [757, 29] width 32 height 10
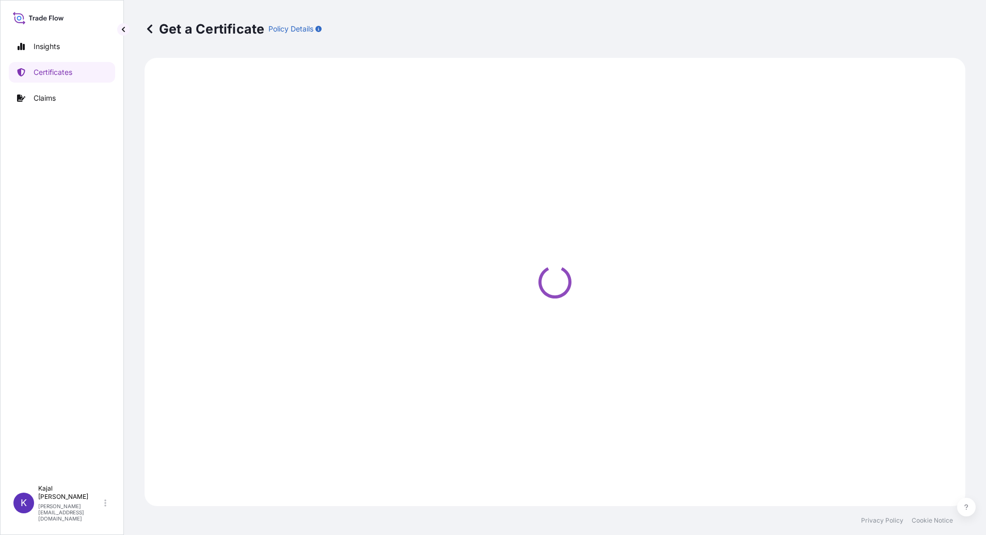
select select "Road / Inland"
select select "Sea"
select select "Road / Inland"
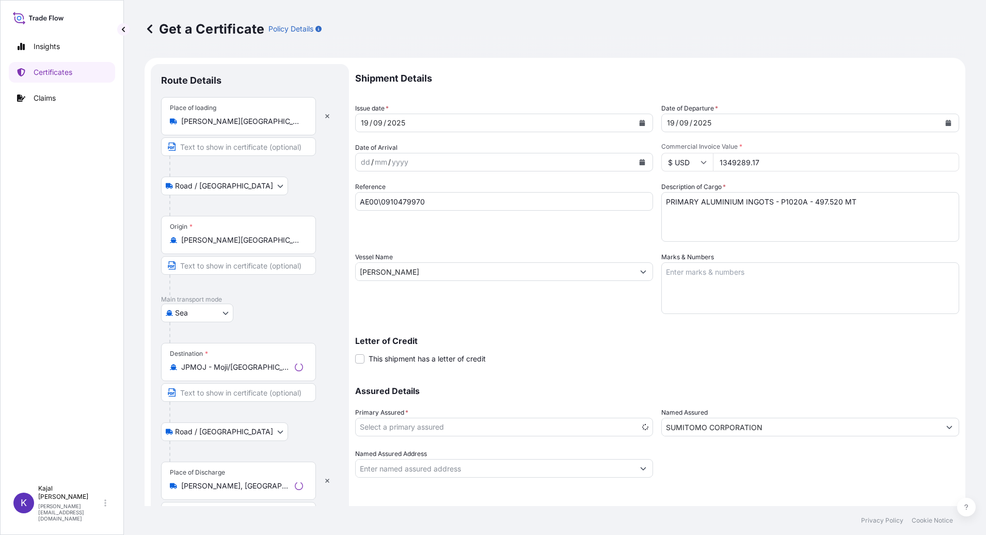
select select "31709"
click at [428, 201] on input "AE00\0910479970" at bounding box center [504, 201] width 298 height 19
type input "AE00\0910479971"
drag, startPoint x: 817, startPoint y: 202, endPoint x: 823, endPoint y: 208, distance: 7.7
click at [819, 203] on textarea "PRIMARY ALUMINIUM INGOTS - P1020A - 497.520 MT" at bounding box center [811, 217] width 298 height 50
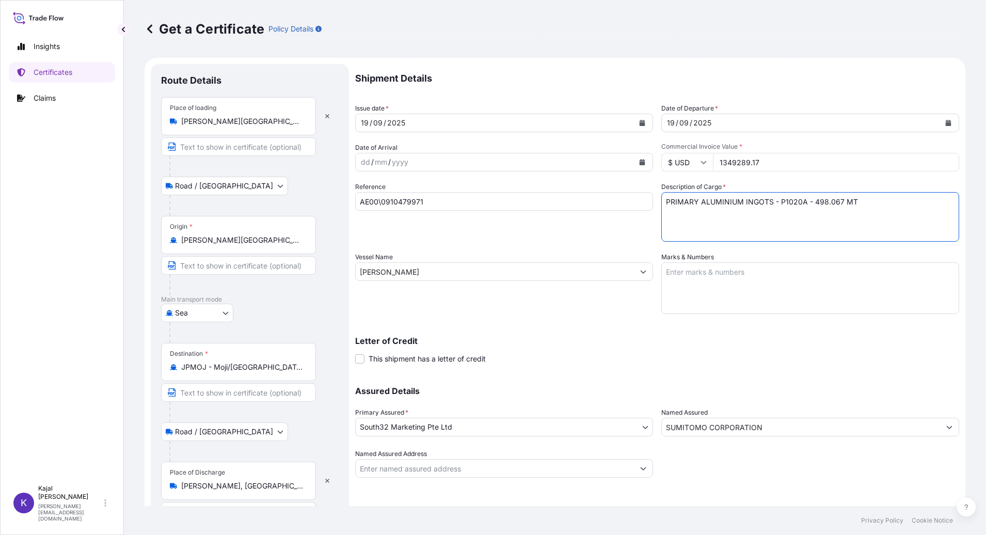
type textarea "PRIMARY ALUMINIUM INGOTS - P1020A - 498.067 MT"
drag, startPoint x: 713, startPoint y: 162, endPoint x: 813, endPoint y: 168, distance: 100.4
click at [813, 168] on input "1349289.17" at bounding box center [836, 162] width 246 height 19
type input "1350772.65"
click at [566, 320] on div "Shipment Details Issue date * 19 / 09 / 2025 Date of Departure * 19 / 09 / 2025…" at bounding box center [657, 271] width 604 height 414
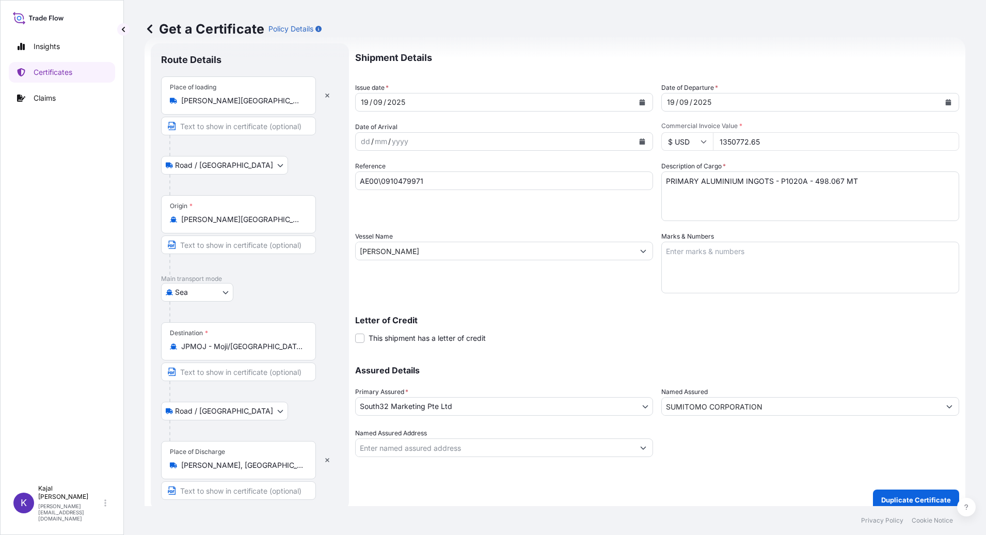
scroll to position [31, 0]
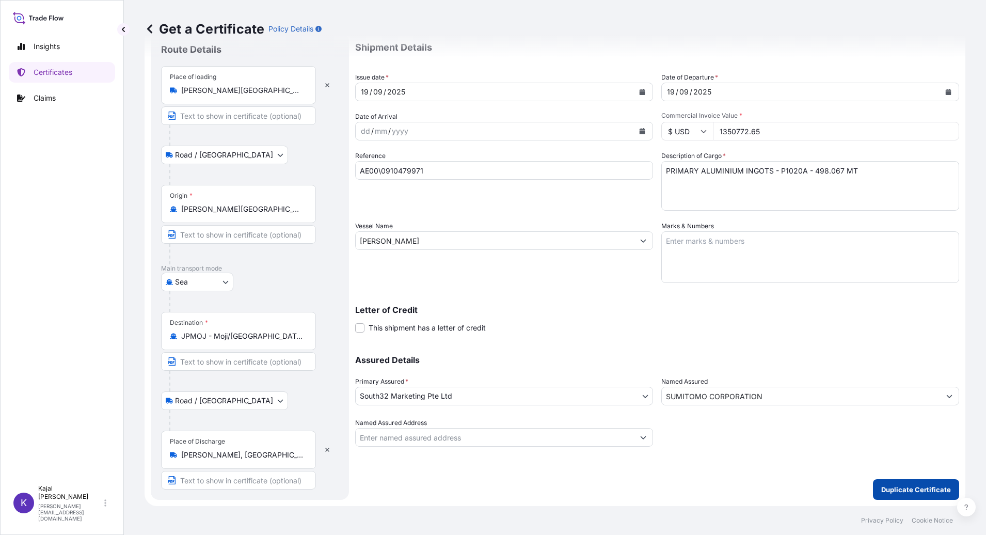
click at [909, 489] on p "Duplicate Certificate" at bounding box center [916, 489] width 70 height 10
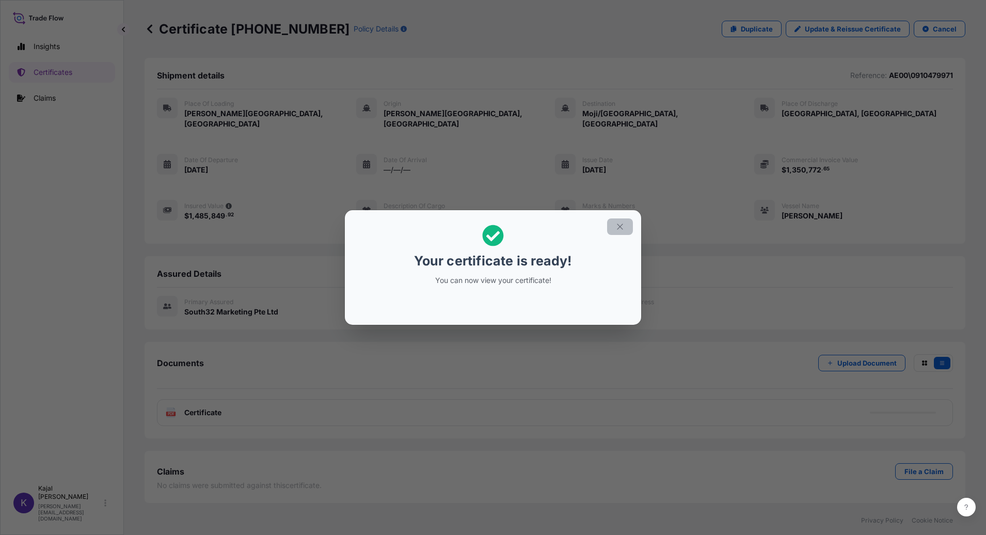
click at [625, 229] on button "button" at bounding box center [620, 226] width 26 height 17
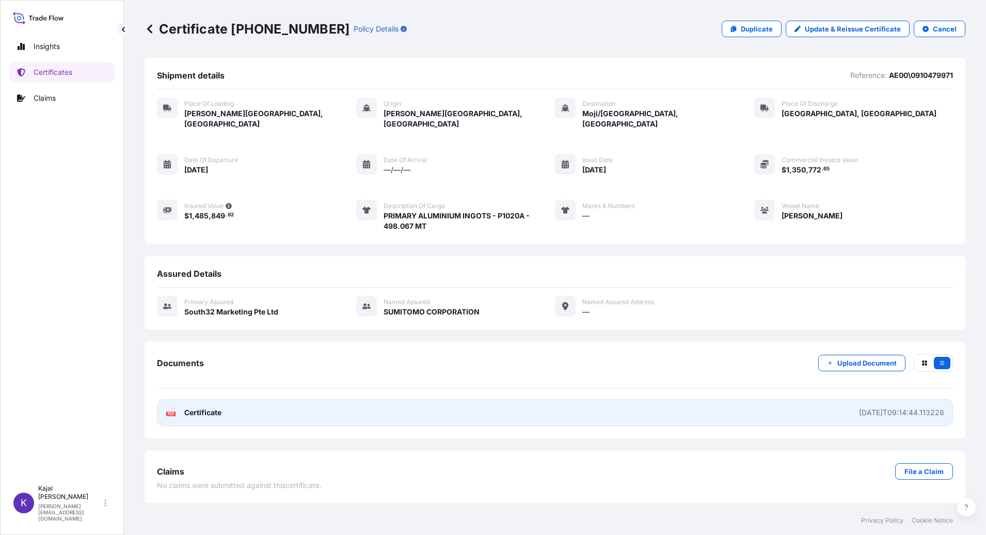
click at [195, 407] on span "Certificate" at bounding box center [202, 412] width 37 height 10
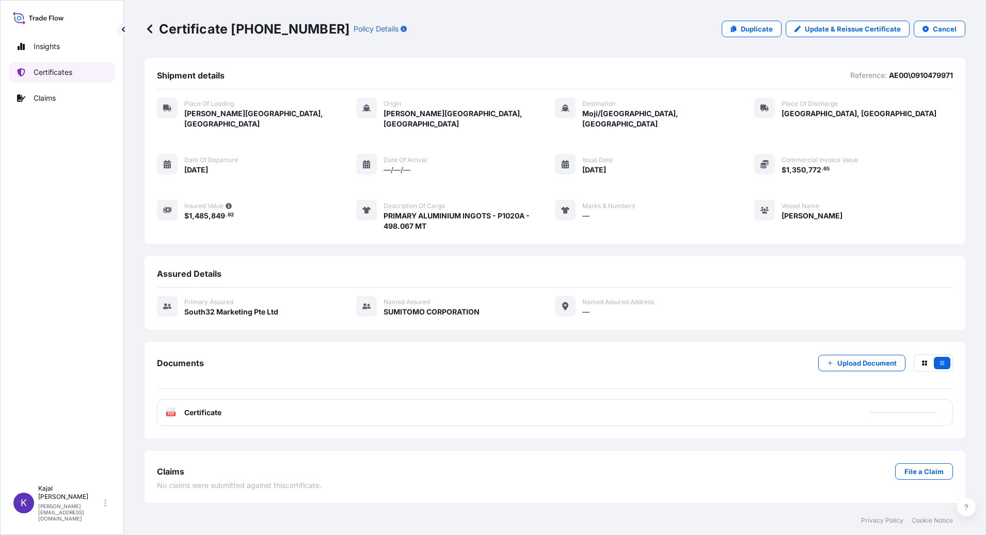
click at [44, 70] on p "Certificates" at bounding box center [53, 72] width 39 height 10
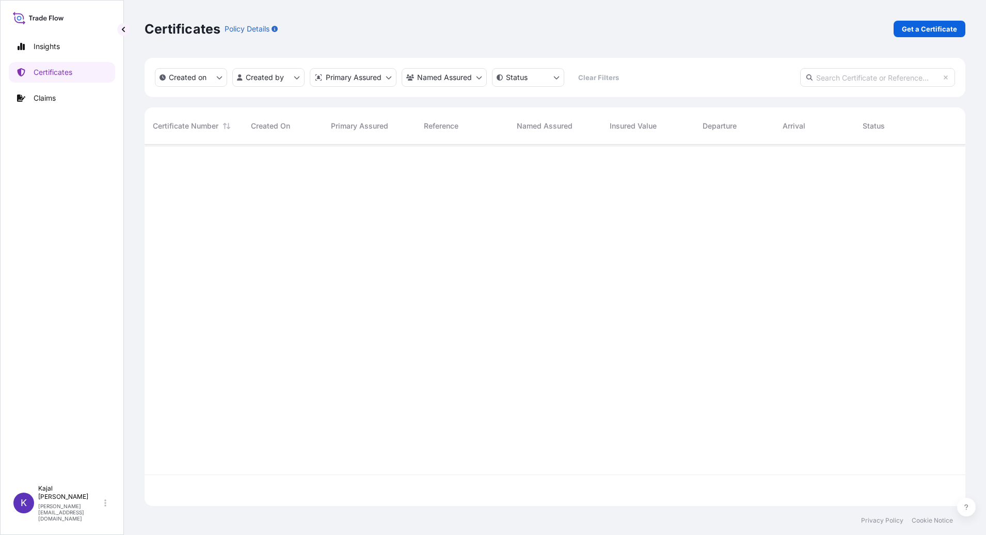
scroll to position [359, 813]
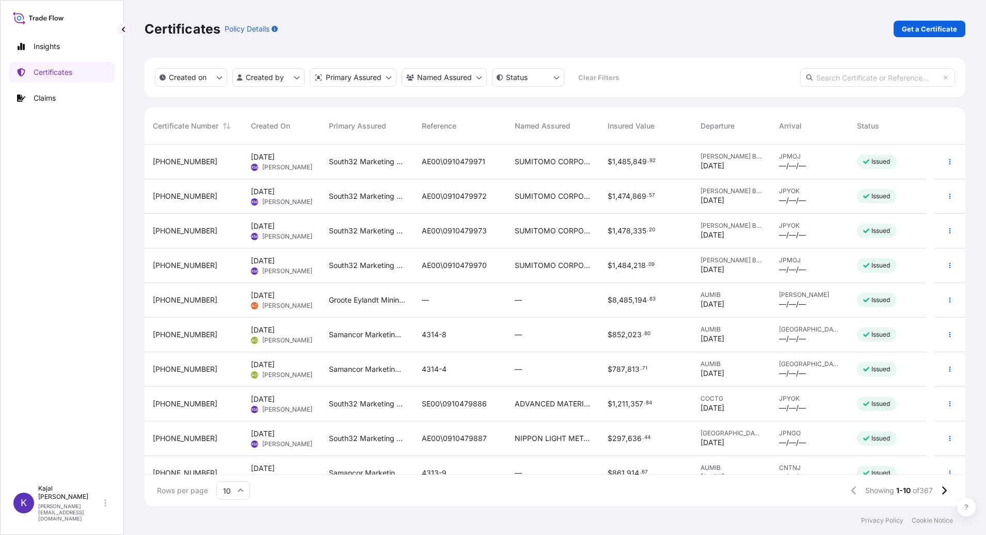
click at [862, 78] on input "text" at bounding box center [877, 77] width 155 height 19
paste input "31709-110-1"
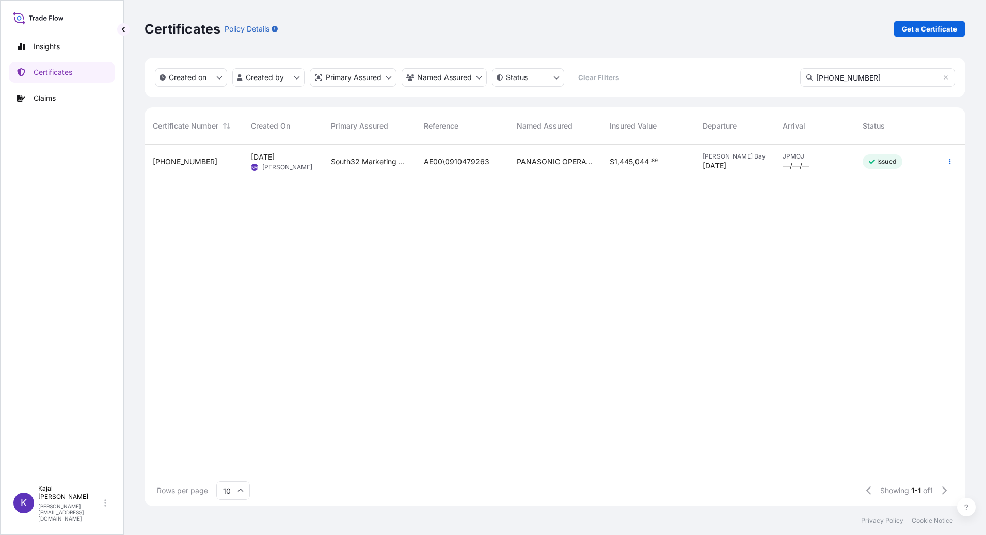
type input "31709-110-1"
click at [169, 162] on span "31709-110-1" at bounding box center [185, 161] width 65 height 10
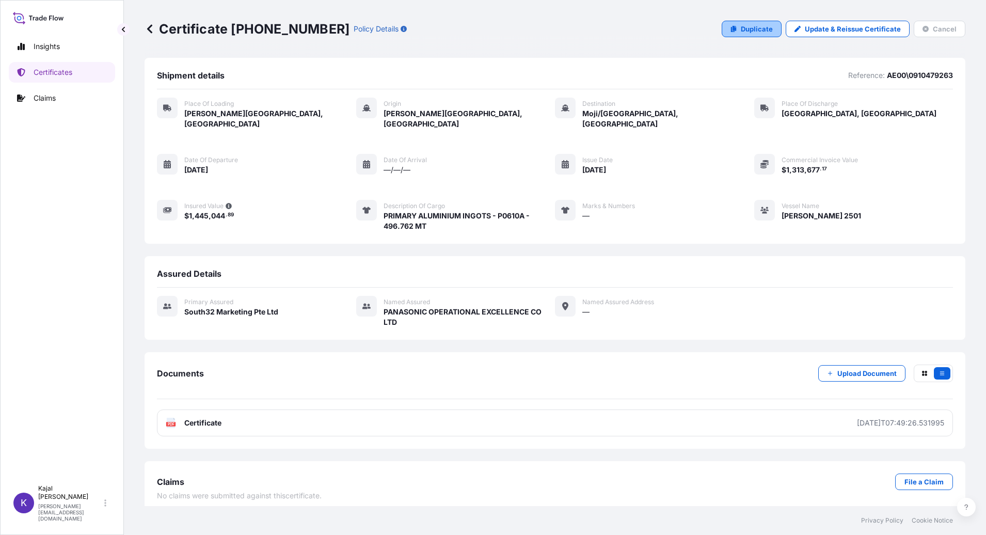
click at [766, 26] on p "Duplicate" at bounding box center [757, 29] width 32 height 10
select select "Road / Inland"
select select "Sea"
select select "Road / Inland"
select select "31709"
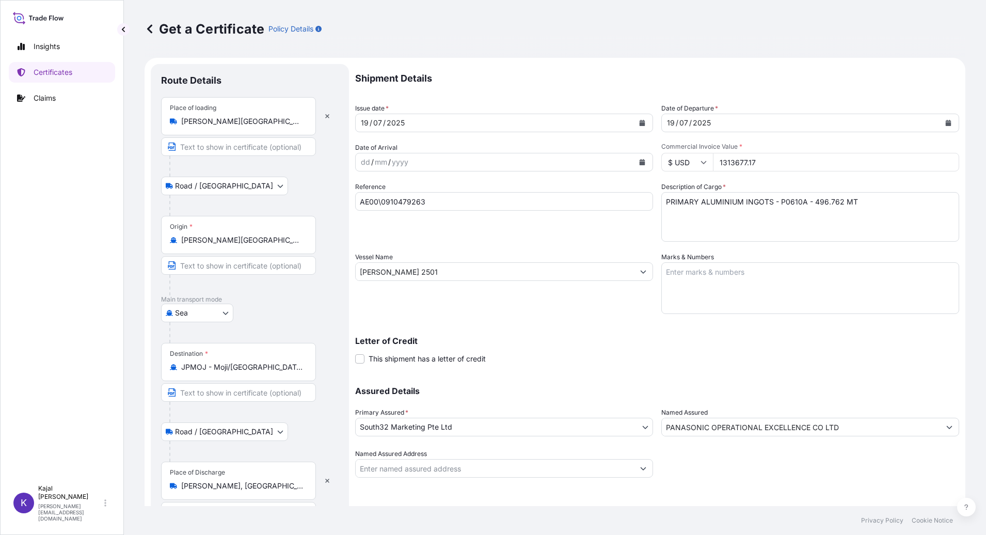
click at [639, 122] on icon "Calendar" at bounding box center [642, 123] width 6 height 6
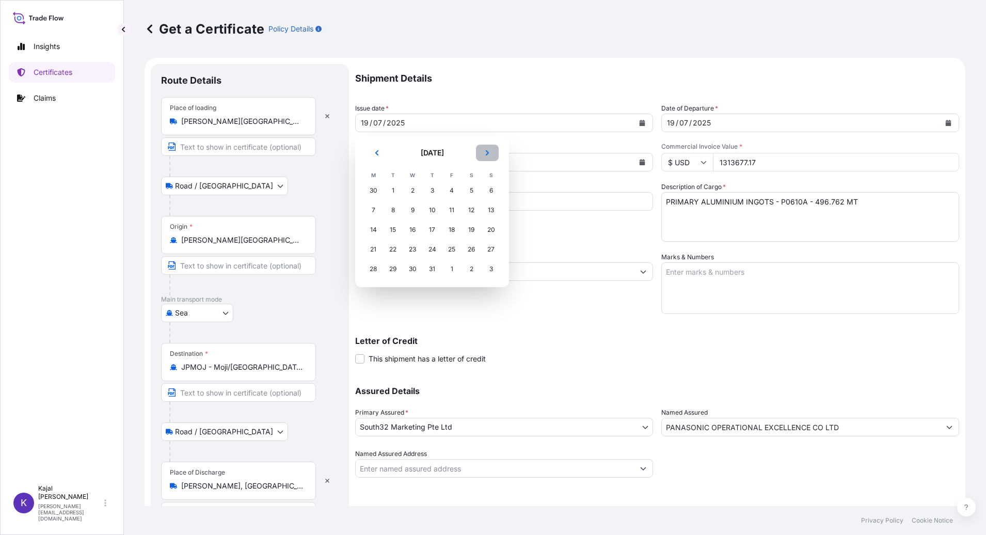
click at [488, 152] on icon "Next" at bounding box center [487, 152] width 3 height 5
click at [452, 228] on div "19" at bounding box center [452, 230] width 19 height 19
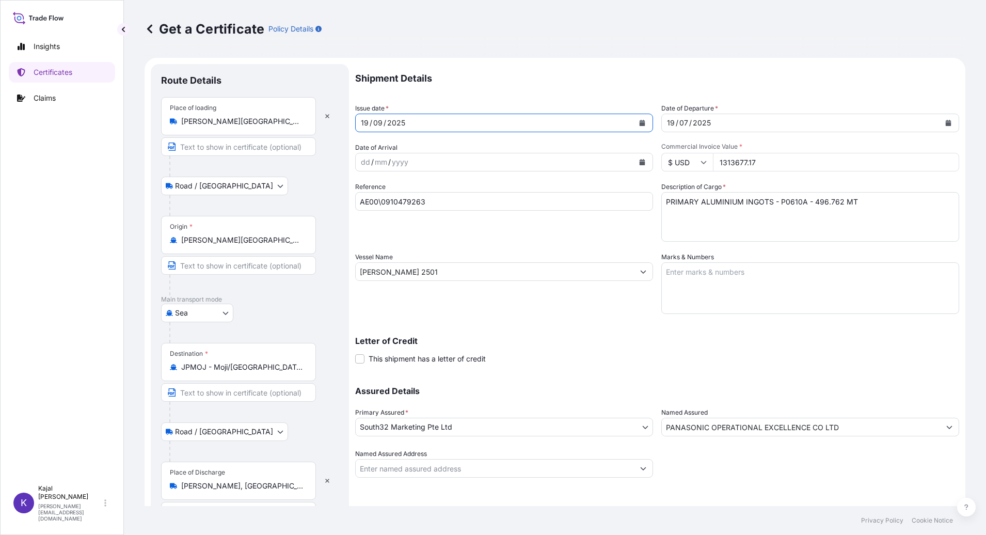
click at [943, 123] on button "Calendar" at bounding box center [948, 123] width 17 height 17
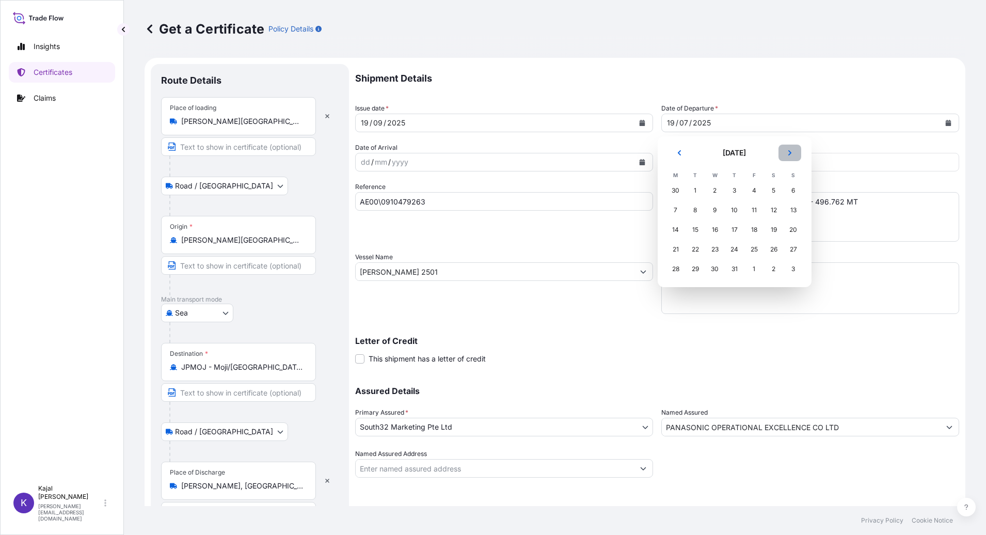
click at [793, 153] on button "Next" at bounding box center [790, 153] width 23 height 17
click at [753, 231] on div "19" at bounding box center [754, 230] width 19 height 19
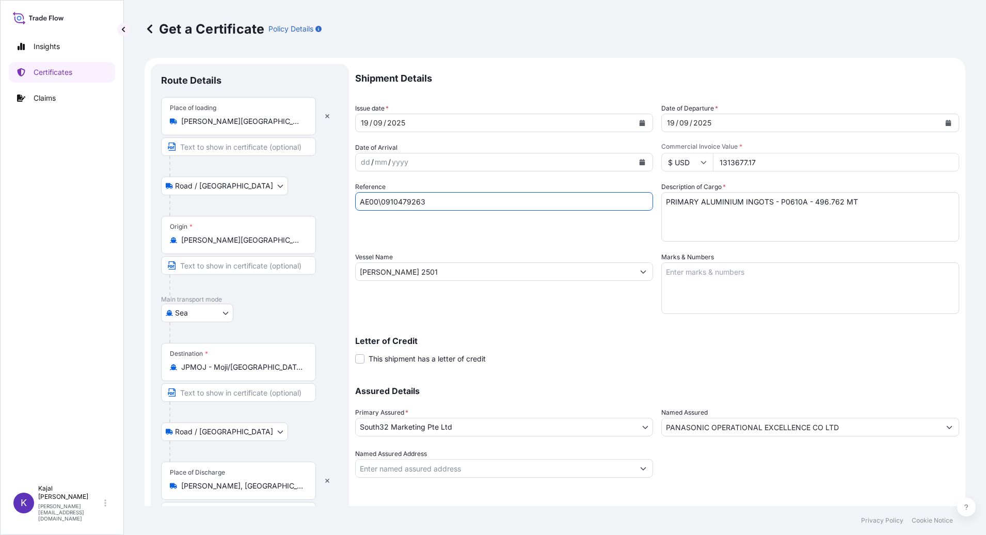
click at [406, 204] on input "AE00\0910479263" at bounding box center [504, 201] width 298 height 19
drag, startPoint x: 436, startPoint y: 202, endPoint x: 333, endPoint y: 199, distance: 103.3
click at [333, 199] on form "Route Details Place of loading Richards Bay, South Africa Road / Inland Road / …" at bounding box center [555, 297] width 821 height 479
paste input "986"
type input "AE00\0910479986"
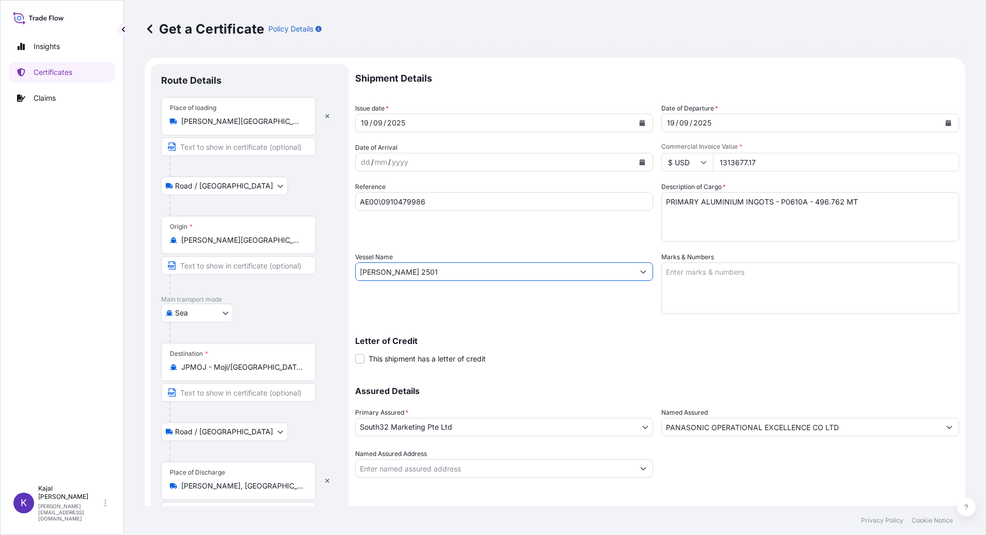
drag, startPoint x: 456, startPoint y: 271, endPoint x: 132, endPoint y: 279, distance: 324.4
click at [133, 279] on div "Get a Certificate Policy Details Route Details Place of loading Richards Bay, S…" at bounding box center [555, 253] width 862 height 506
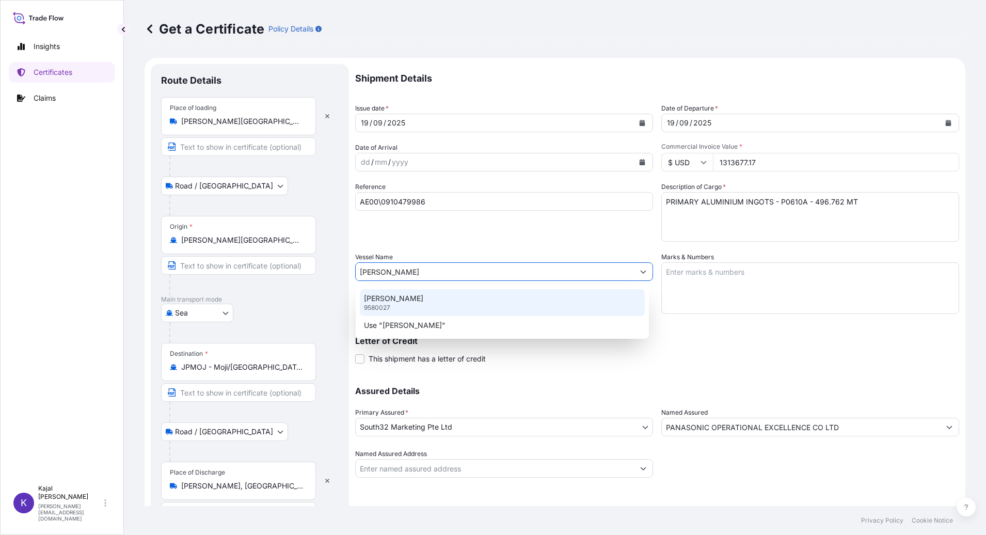
click at [389, 298] on p "CANNY CAROLINE" at bounding box center [393, 298] width 59 height 10
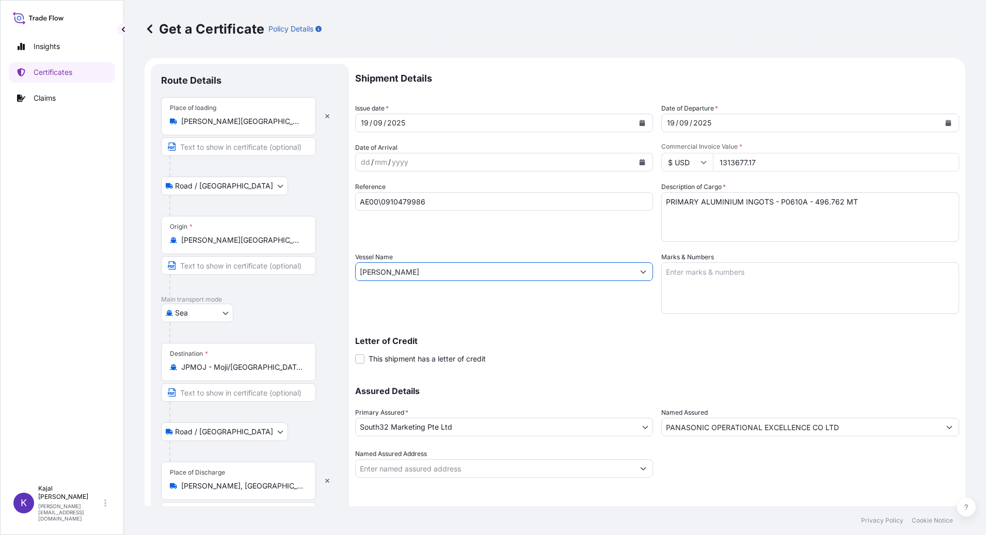
type input "CANNY CAROLINE"
drag, startPoint x: 713, startPoint y: 167, endPoint x: 801, endPoint y: 163, distance: 87.9
click at [805, 162] on input "1313677.17" at bounding box center [836, 162] width 246 height 19
type input "1345516.73"
drag, startPoint x: 782, startPoint y: 199, endPoint x: 782, endPoint y: 207, distance: 7.7
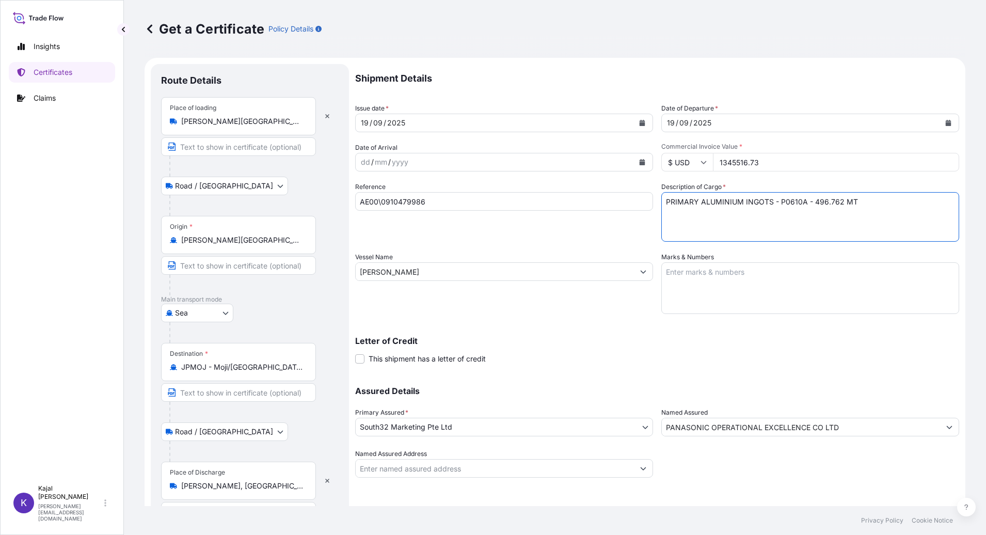
click at [782, 198] on textarea "PRIMARY ALUMINIUM INGOTS - P0610A - 496.762 MT" at bounding box center [811, 217] width 298 height 50
type textarea "PRIMARY ALUMINIUM INGOTS - P1020A - 496.762 MT"
